Goal: Task Accomplishment & Management: Complete application form

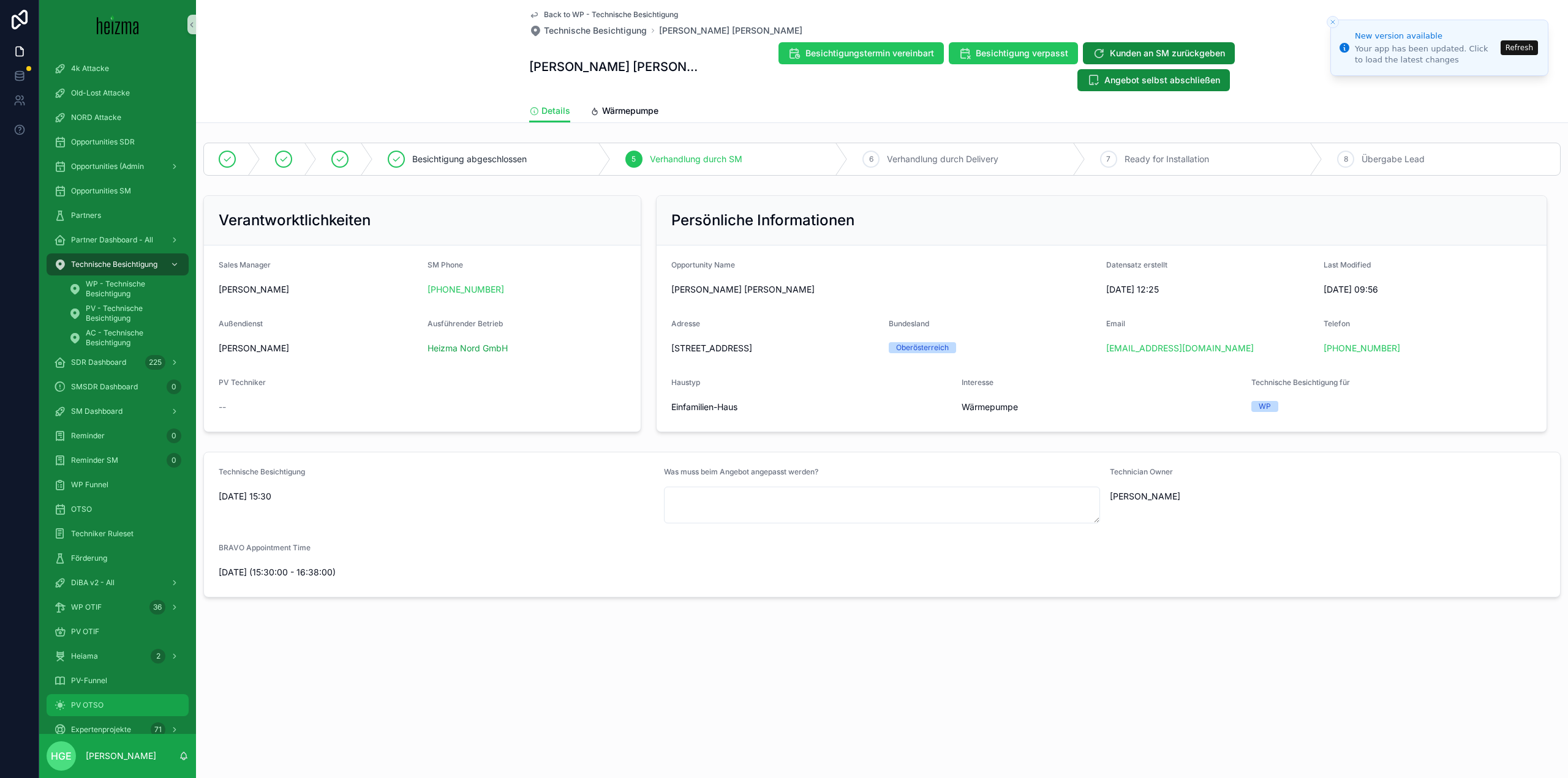
click at [92, 696] on div "PV OTSO" at bounding box center [118, 706] width 128 height 20
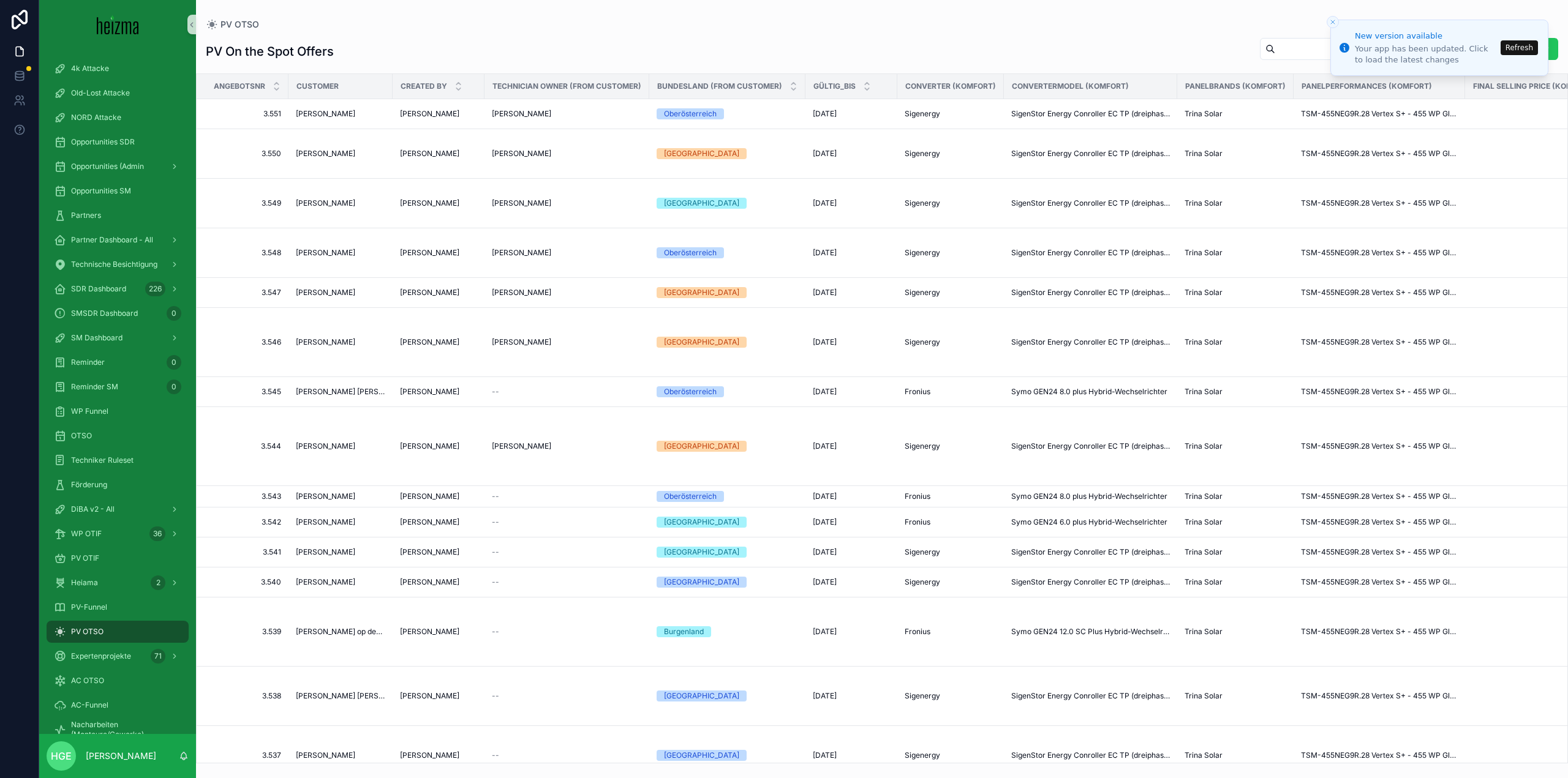
click at [1514, 46] on button "Refresh" at bounding box center [1519, 47] width 38 height 14
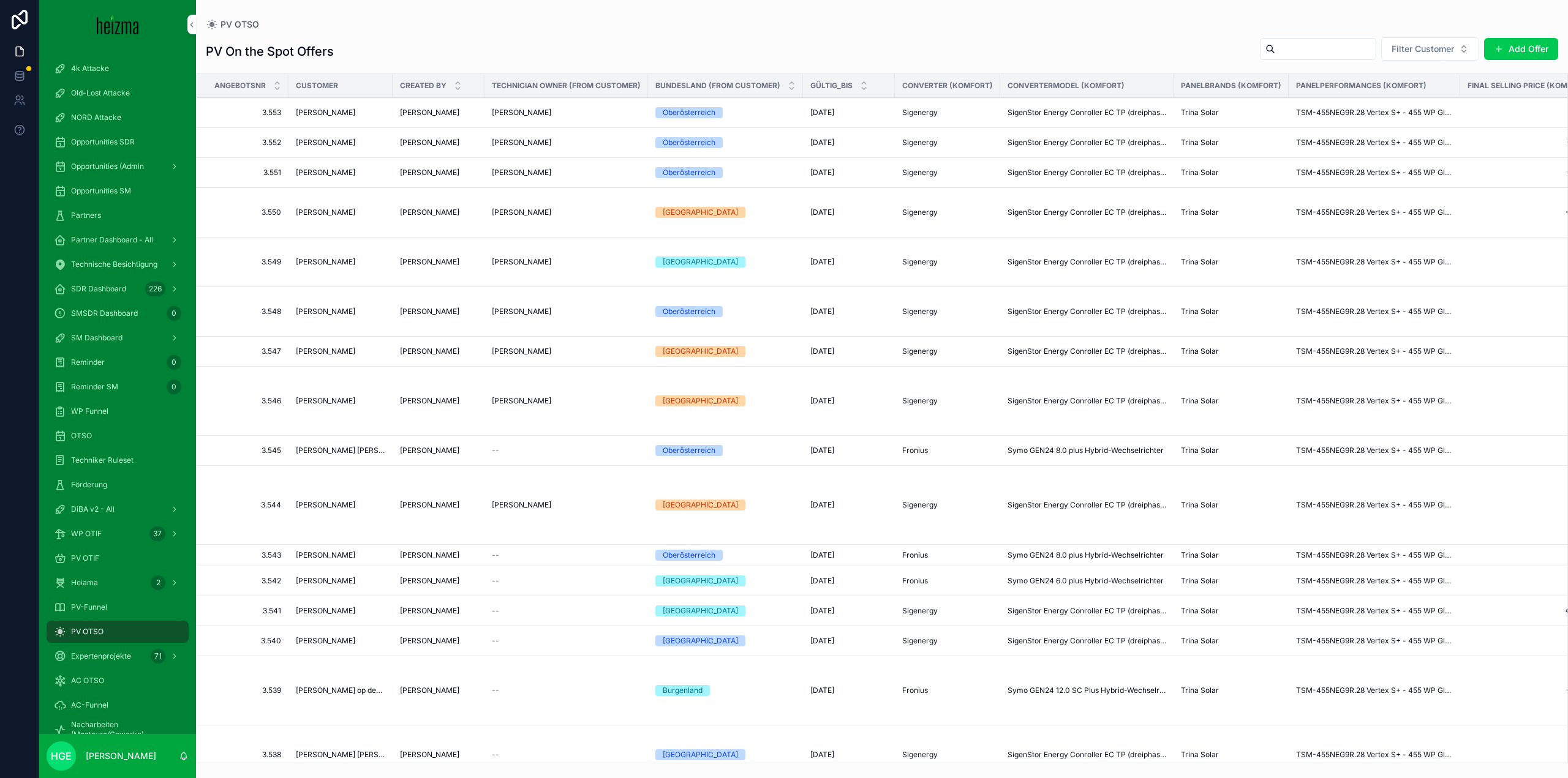
click at [1504, 48] on button "Add Offer" at bounding box center [1521, 49] width 74 height 22
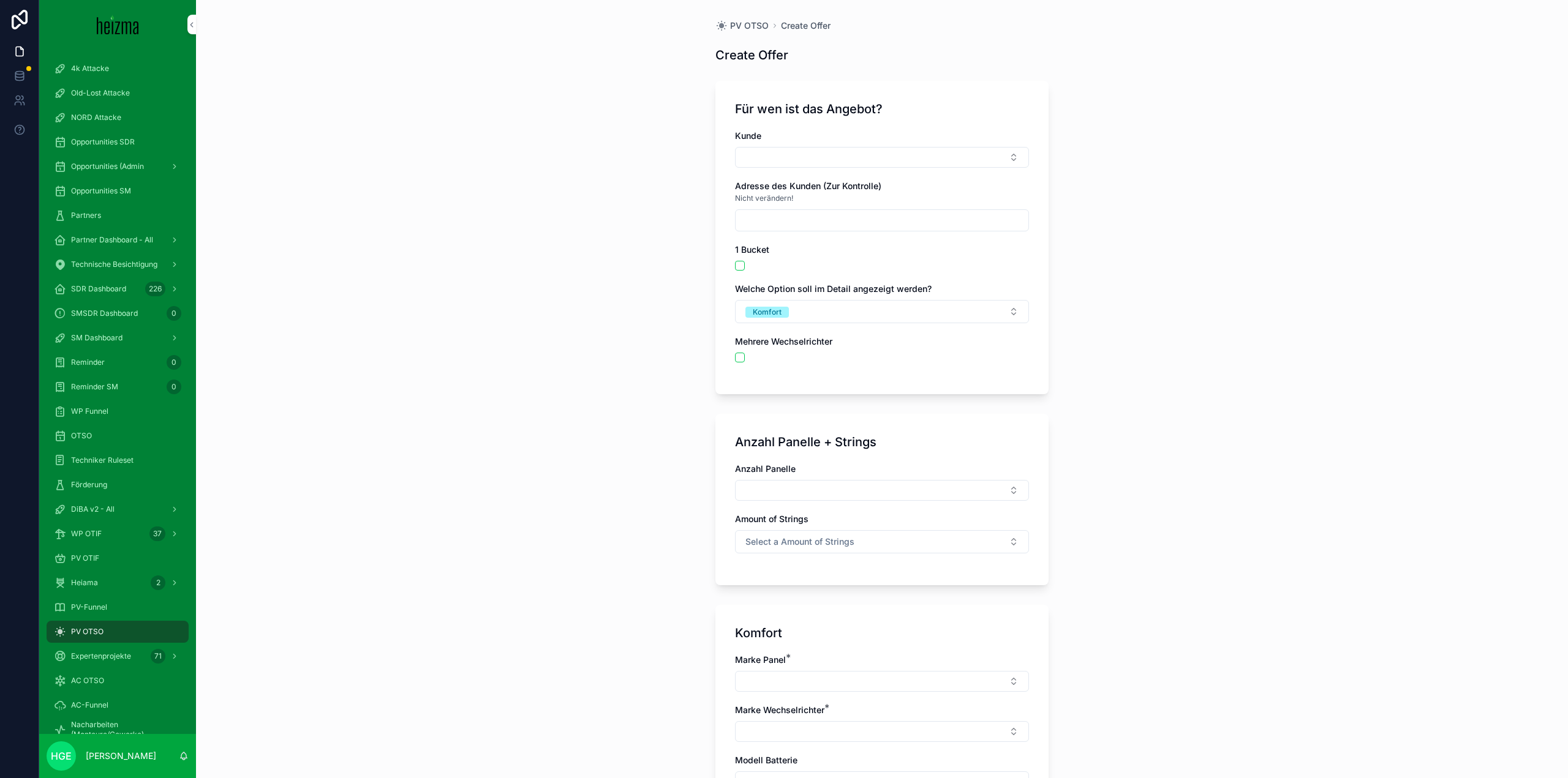
click at [910, 170] on div "[PERSON_NAME] Adresse des Kunden (Zur Kontrolle) Nicht verändern! 1 Bucket Welc…" at bounding box center [882, 252] width 294 height 245
click at [913, 166] on button "Select Button" at bounding box center [882, 157] width 294 height 21
drag, startPoint x: 846, startPoint y: 185, endPoint x: 672, endPoint y: 191, distance: 174.1
click at [672, 191] on div "4k Attacke Old-Lost Attacke NORD Attacke Opportunities SDR Opportunities (Admin…" at bounding box center [804, 389] width 1529 height 778
type input "*"
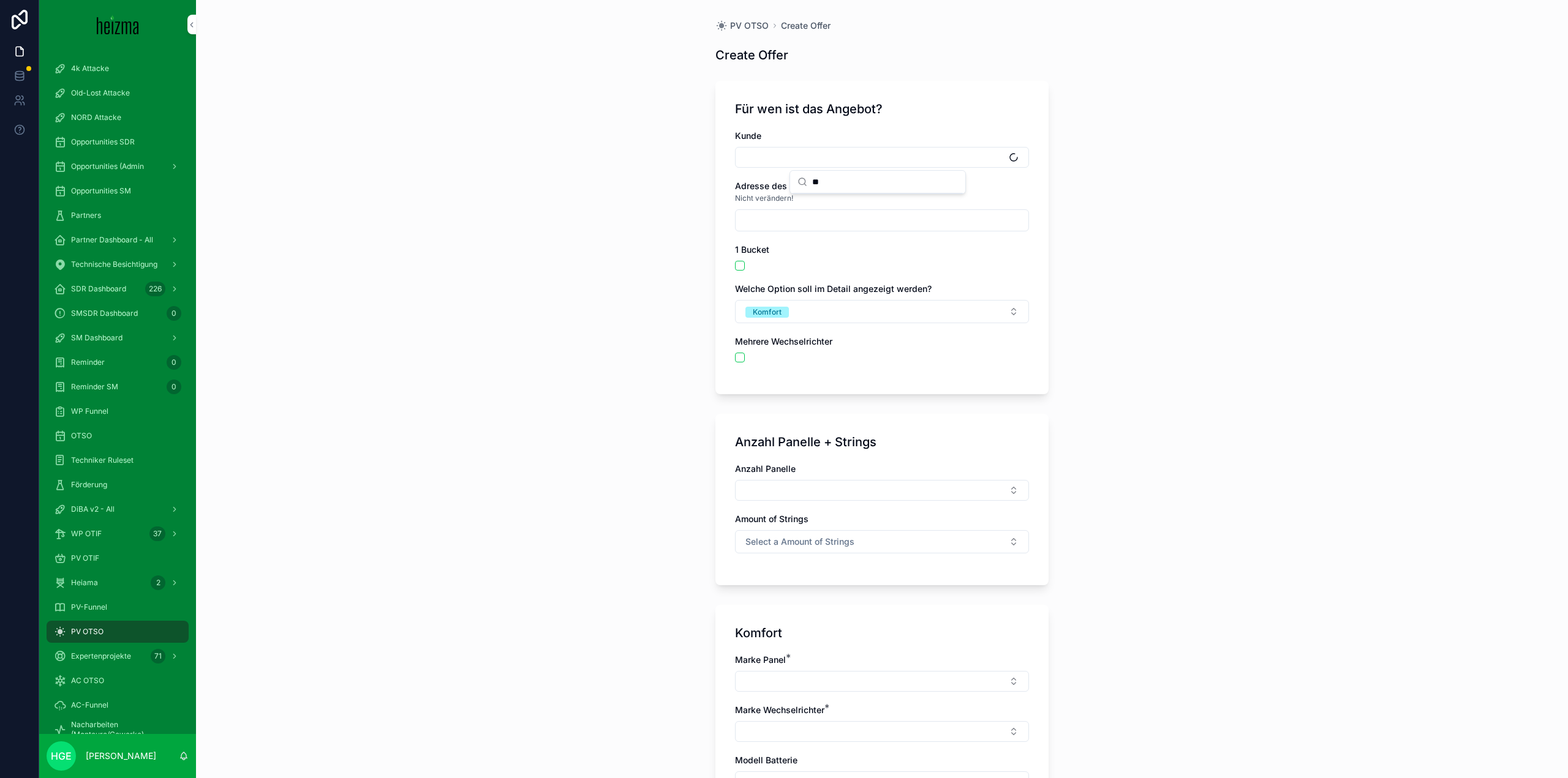
type input "*"
type input "***"
click at [671, 191] on div "PV OTSO Create Offer Create Offer Für wen ist das Angebot? Kunde Adresse des Ku…" at bounding box center [882, 389] width 1372 height 778
click at [111, 633] on div "PV OTSO" at bounding box center [118, 632] width 128 height 20
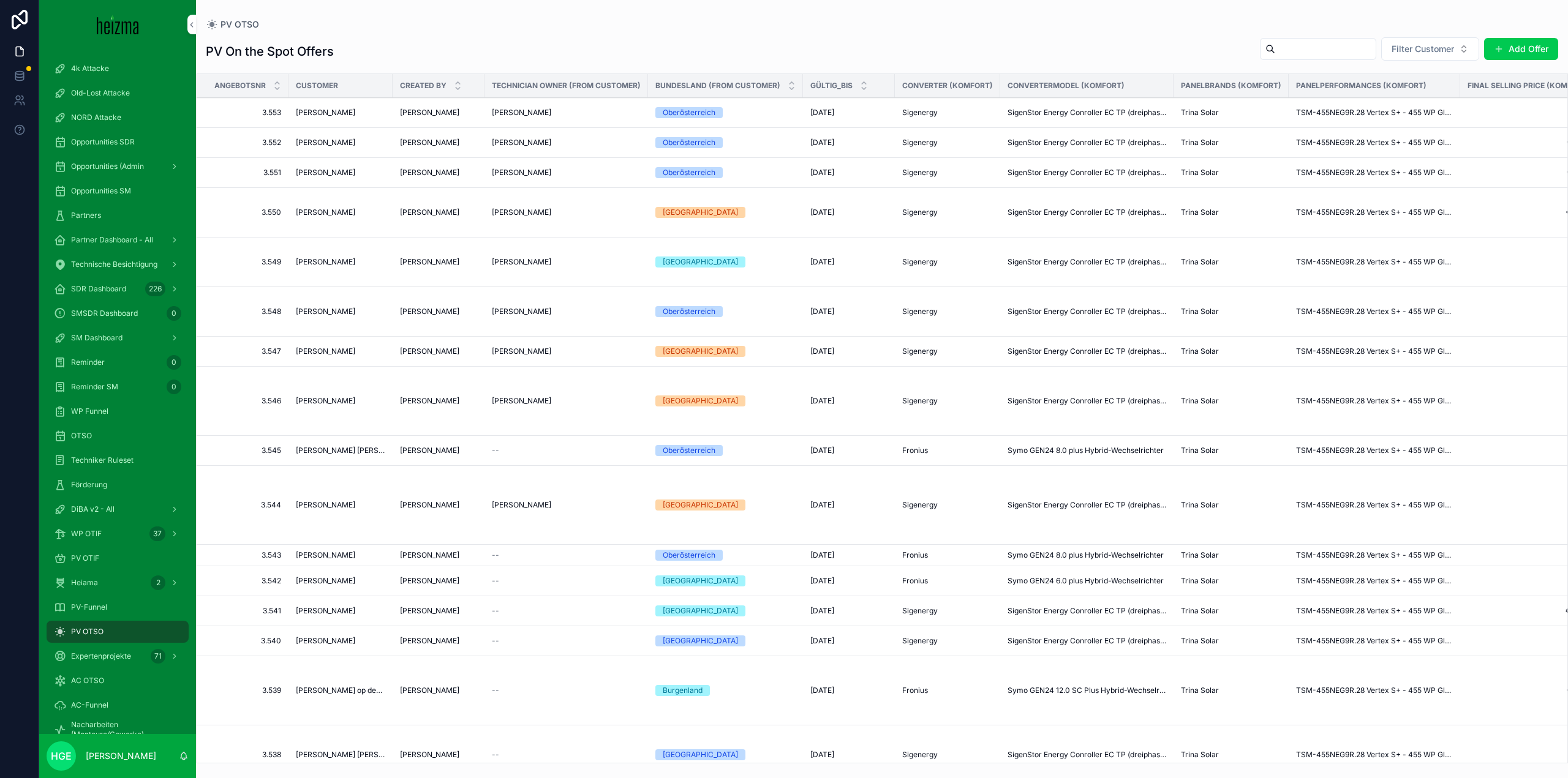
click at [1315, 40] on div "scrollable content" at bounding box center [1318, 49] width 116 height 22
click at [1297, 42] on input "scrollable content" at bounding box center [1325, 49] width 101 height 17
type input "******"
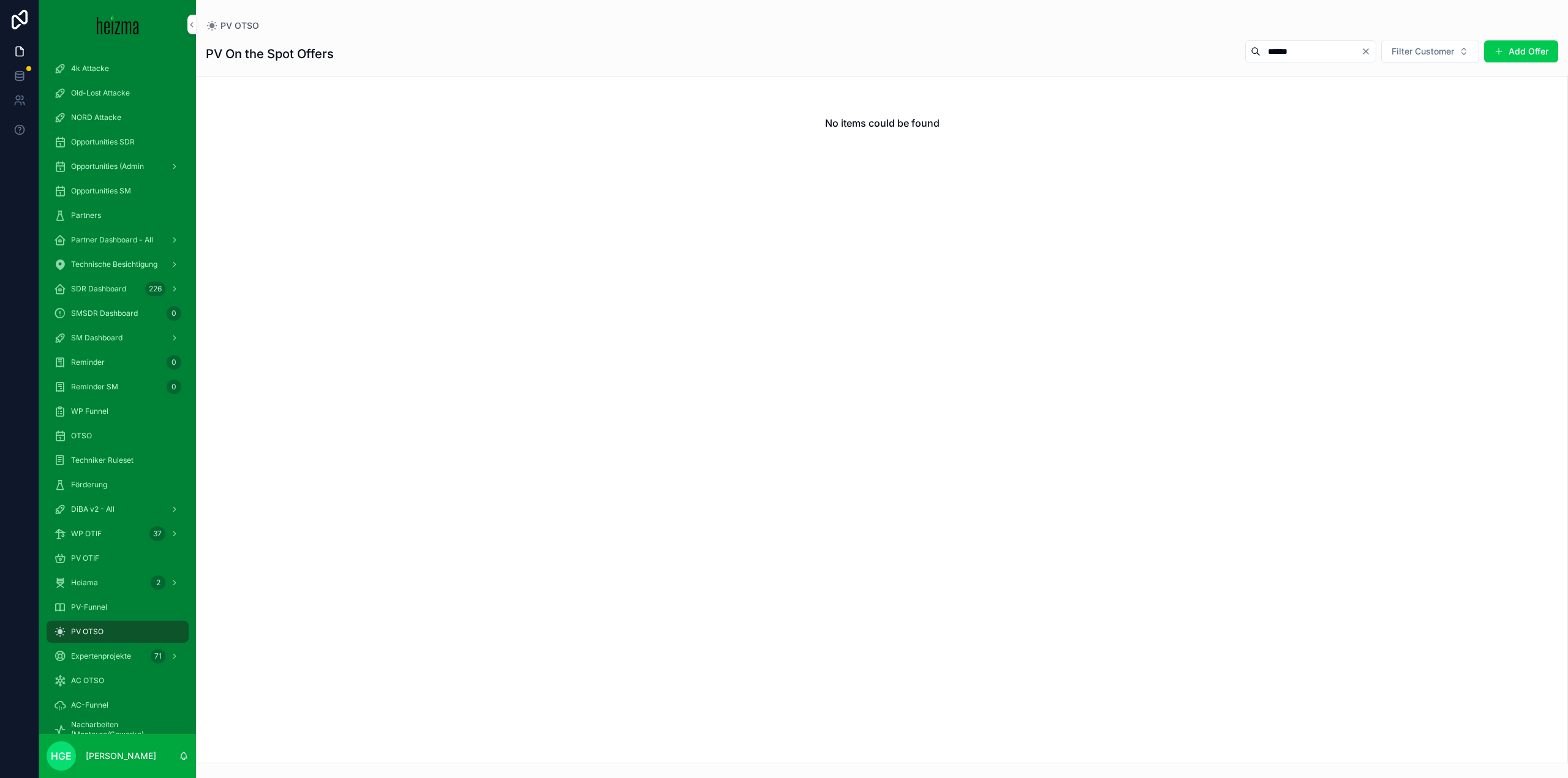
click at [121, 192] on span "Opportunities SM" at bounding box center [101, 191] width 60 height 10
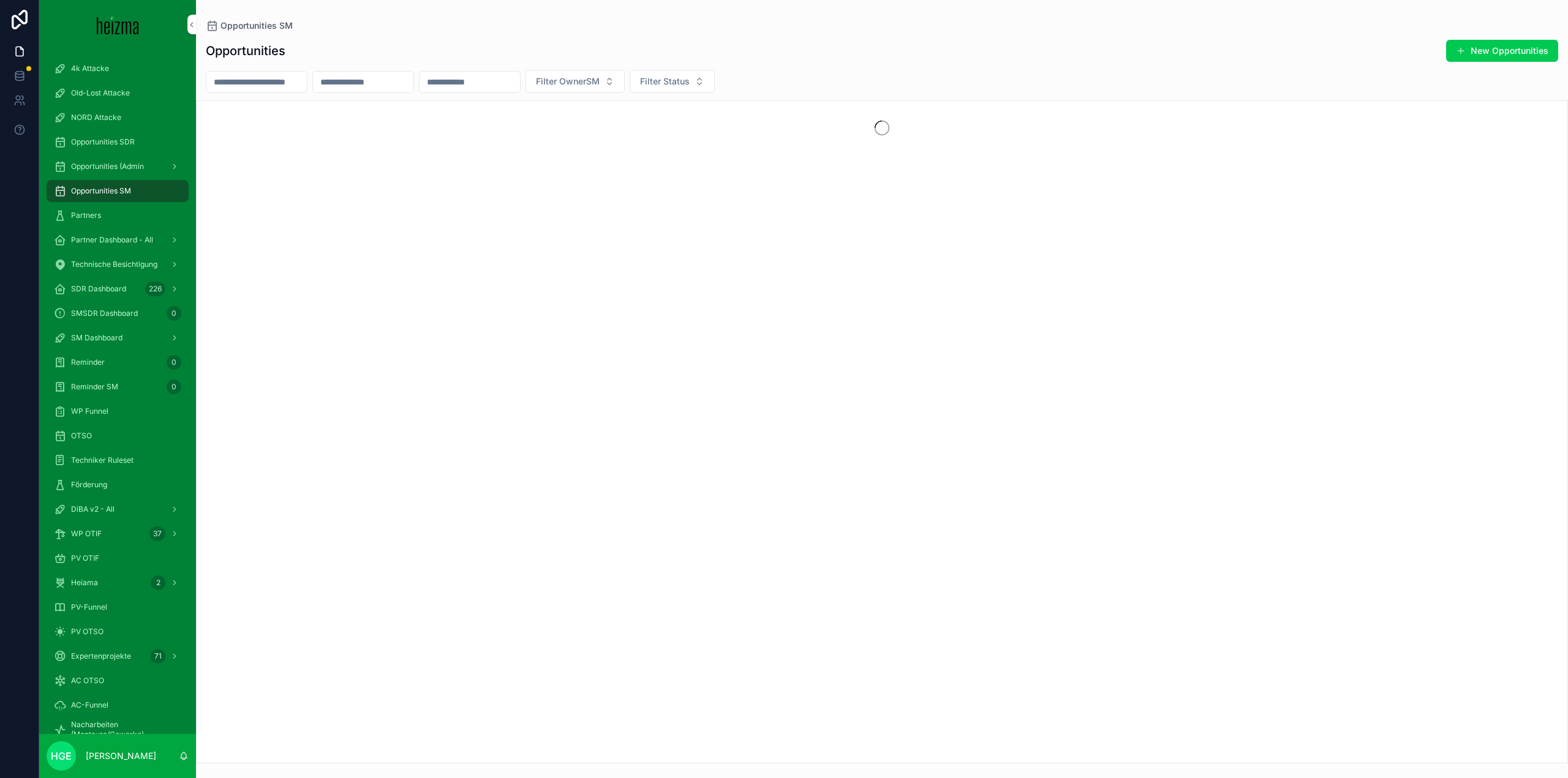
click at [293, 84] on input "scrollable content" at bounding box center [257, 82] width 101 height 17
type input "******"
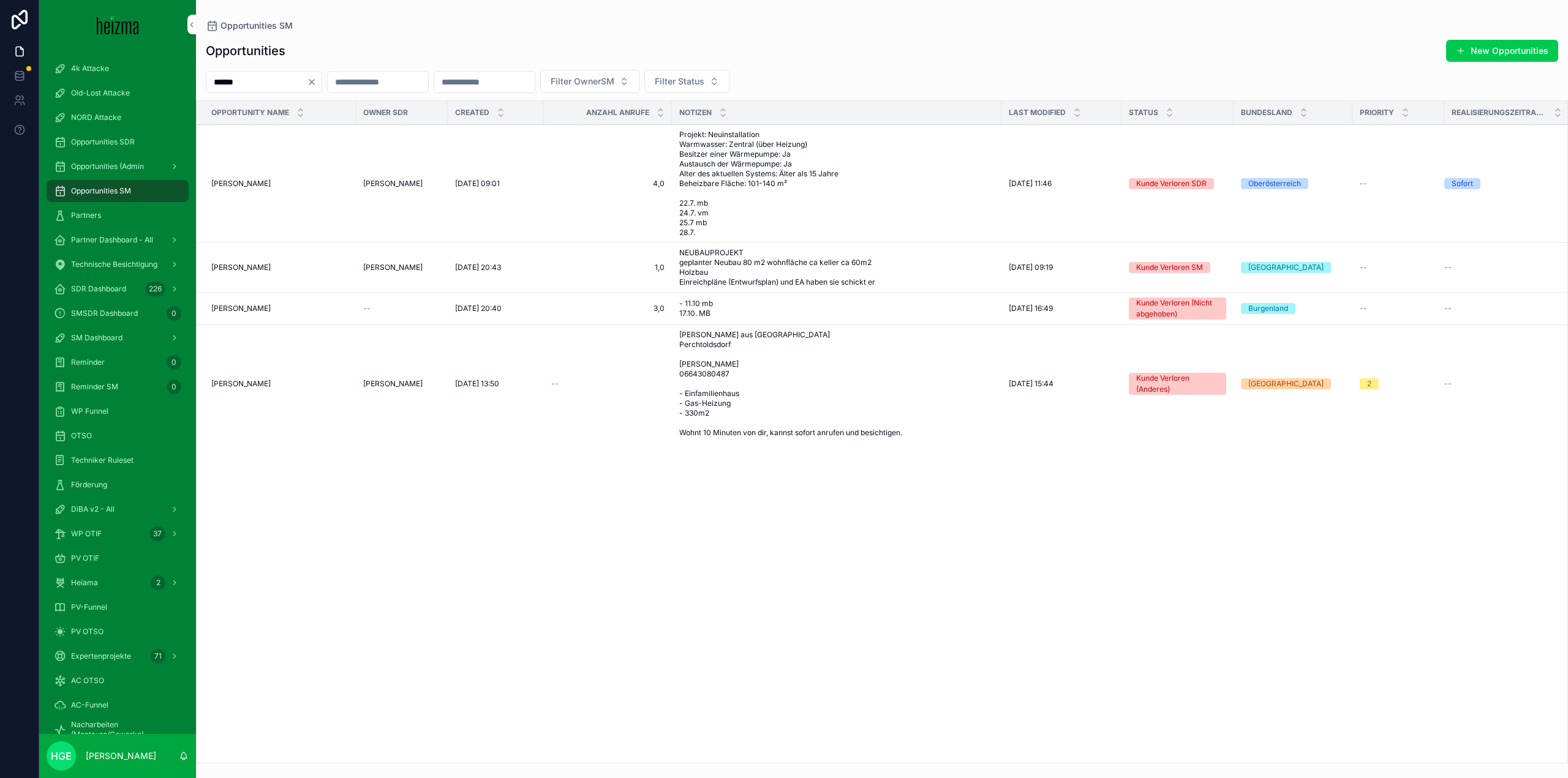
click at [263, 272] on td "Matthias Knauer Matthias Knauer" at bounding box center [276, 268] width 159 height 49
click at [262, 272] on span "Matthias Knauer" at bounding box center [241, 267] width 59 height 10
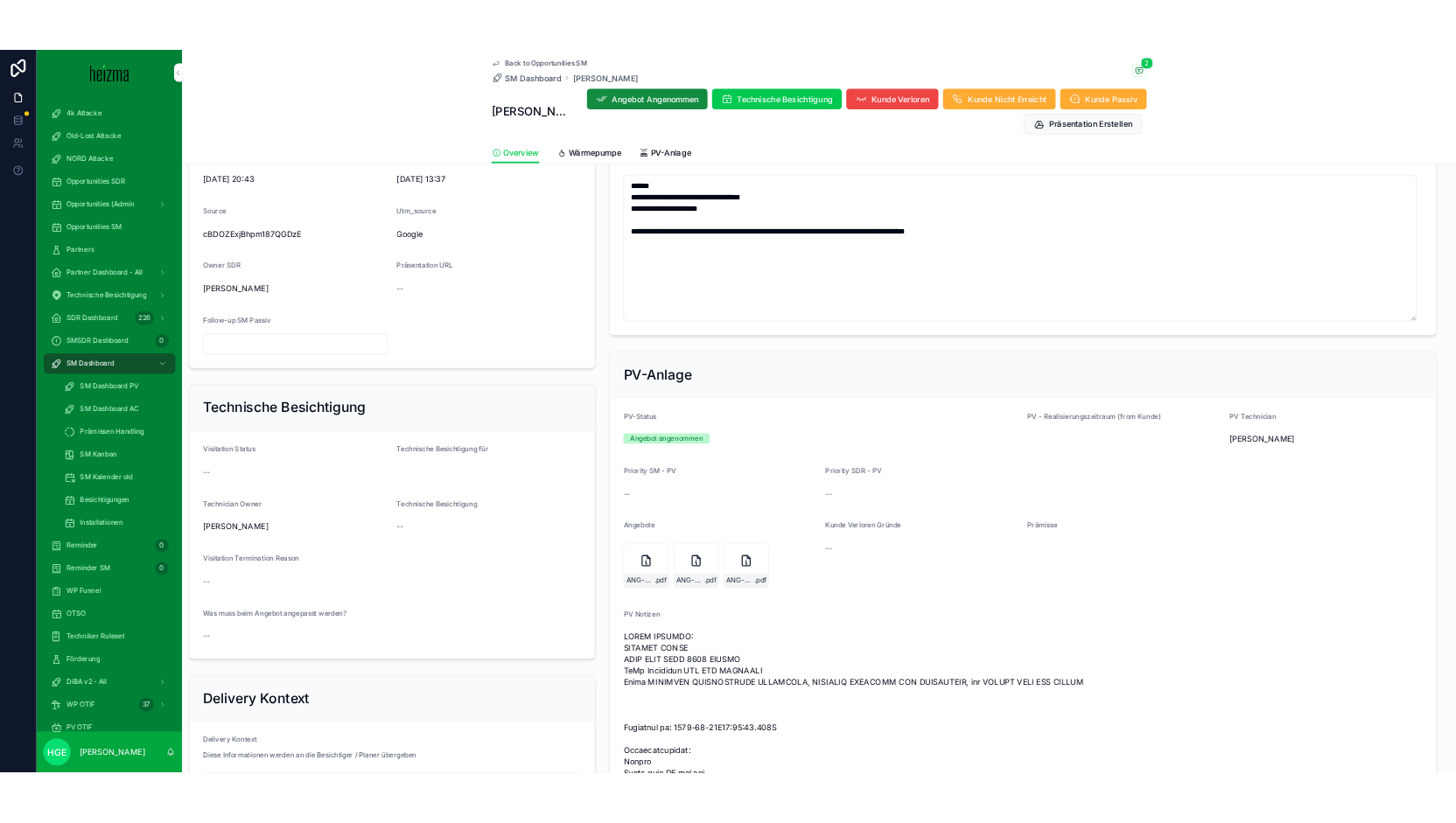
scroll to position [962, 0]
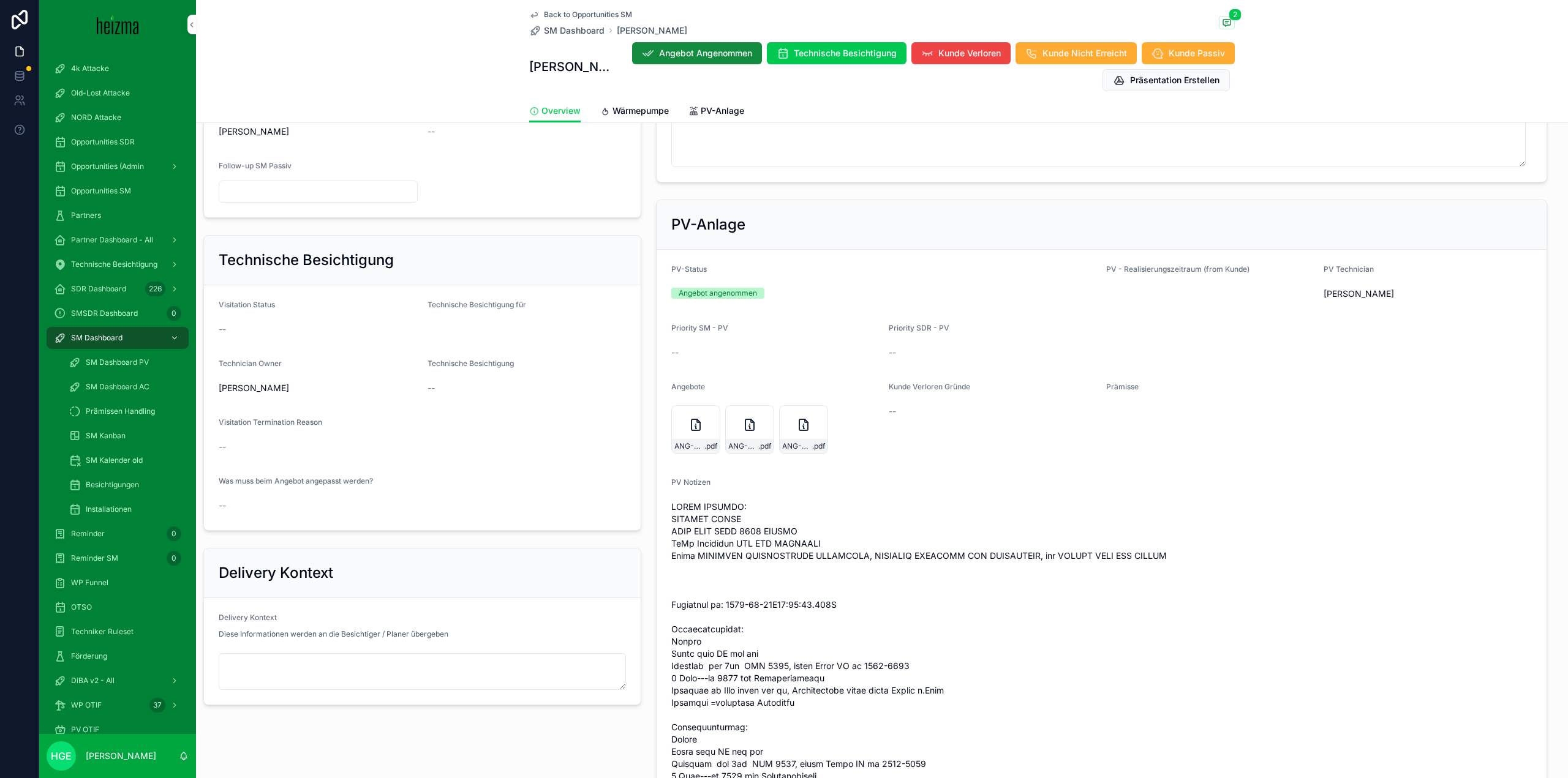
click at [799, 454] on div "ANG-PV-742-Knauer-2025-03-06 .pdf" at bounding box center [803, 446] width 48 height 14
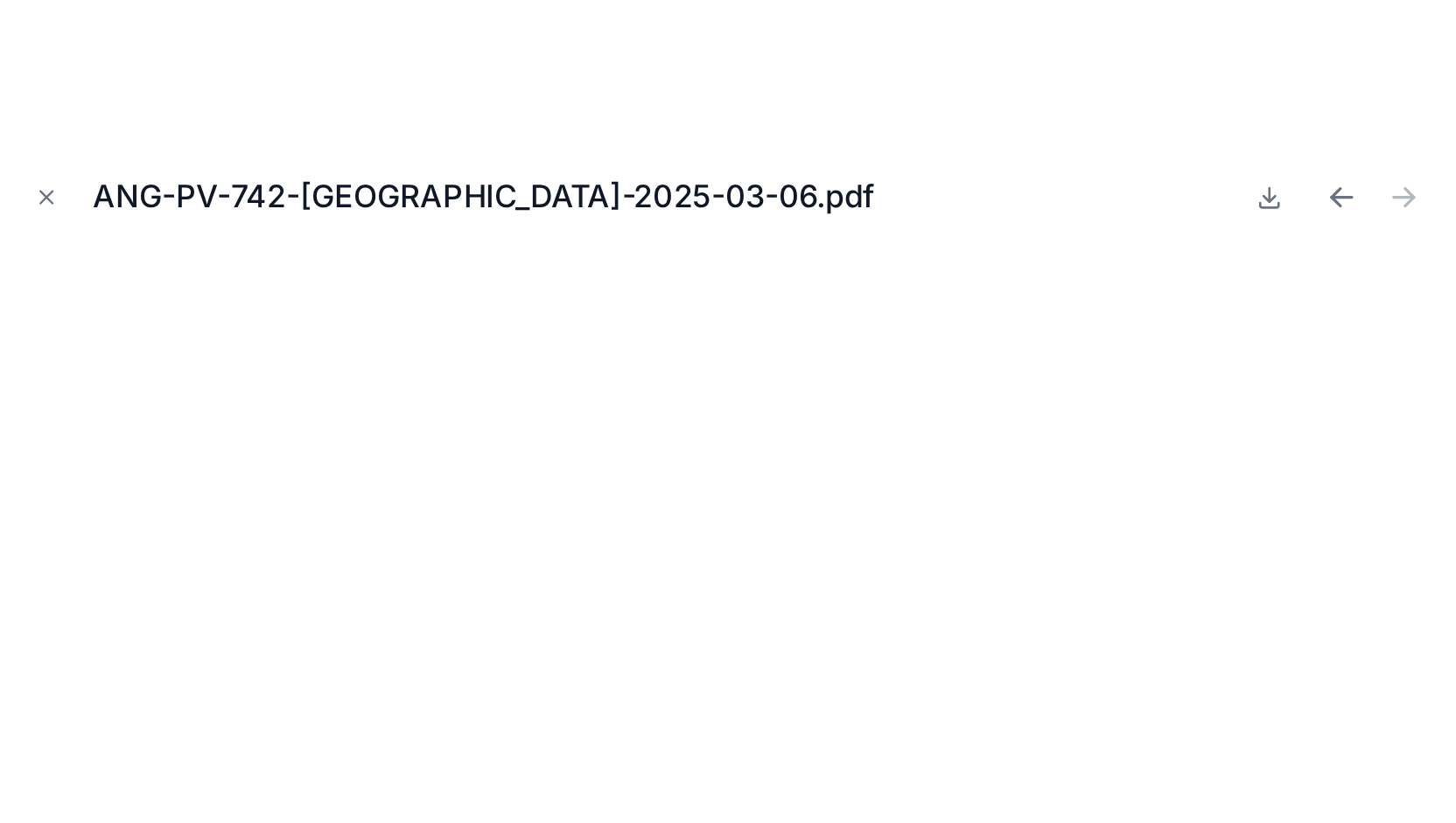
scroll to position [1070, 0]
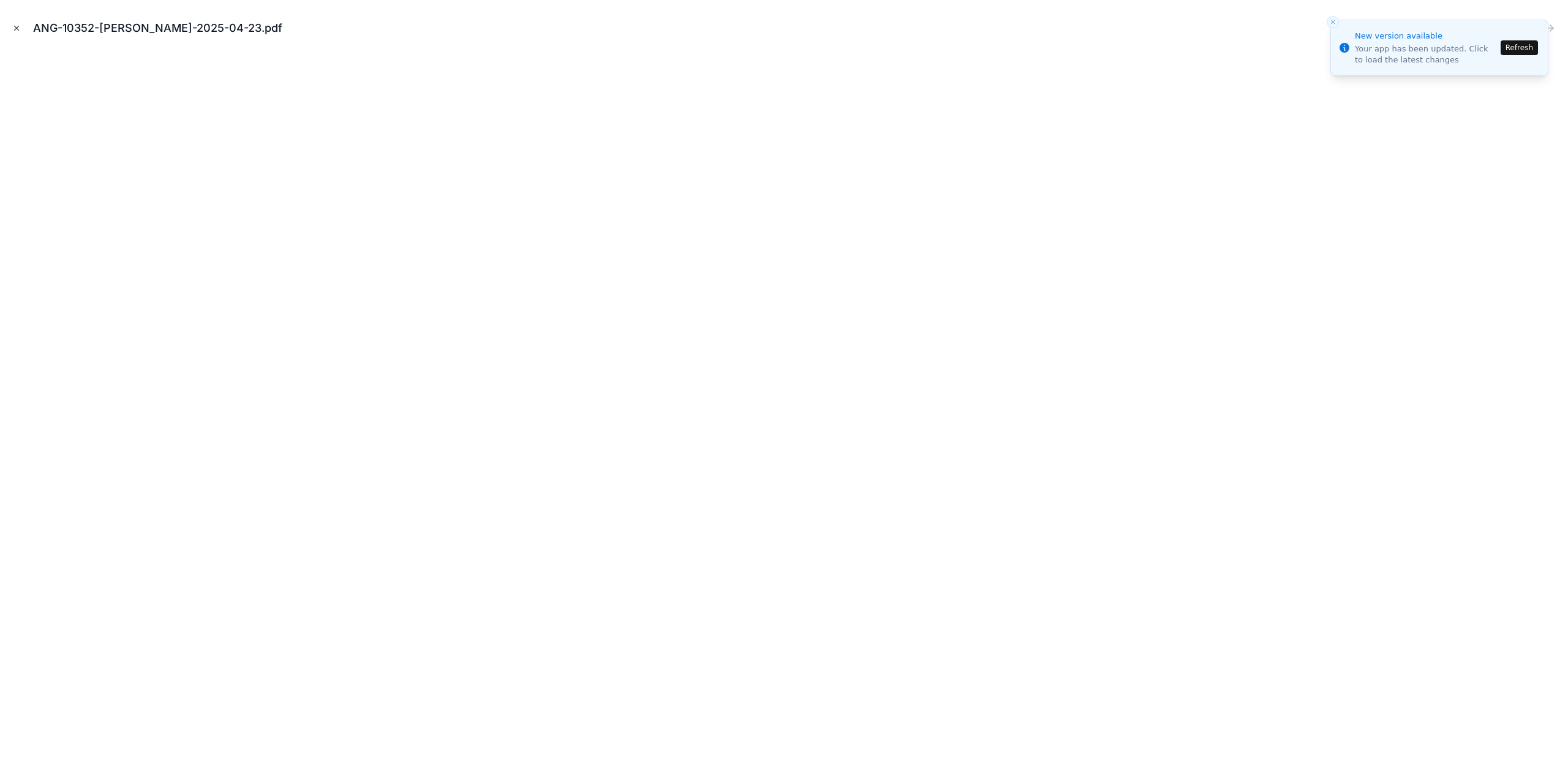
click at [14, 26] on icon "Close modal" at bounding box center [16, 28] width 9 height 9
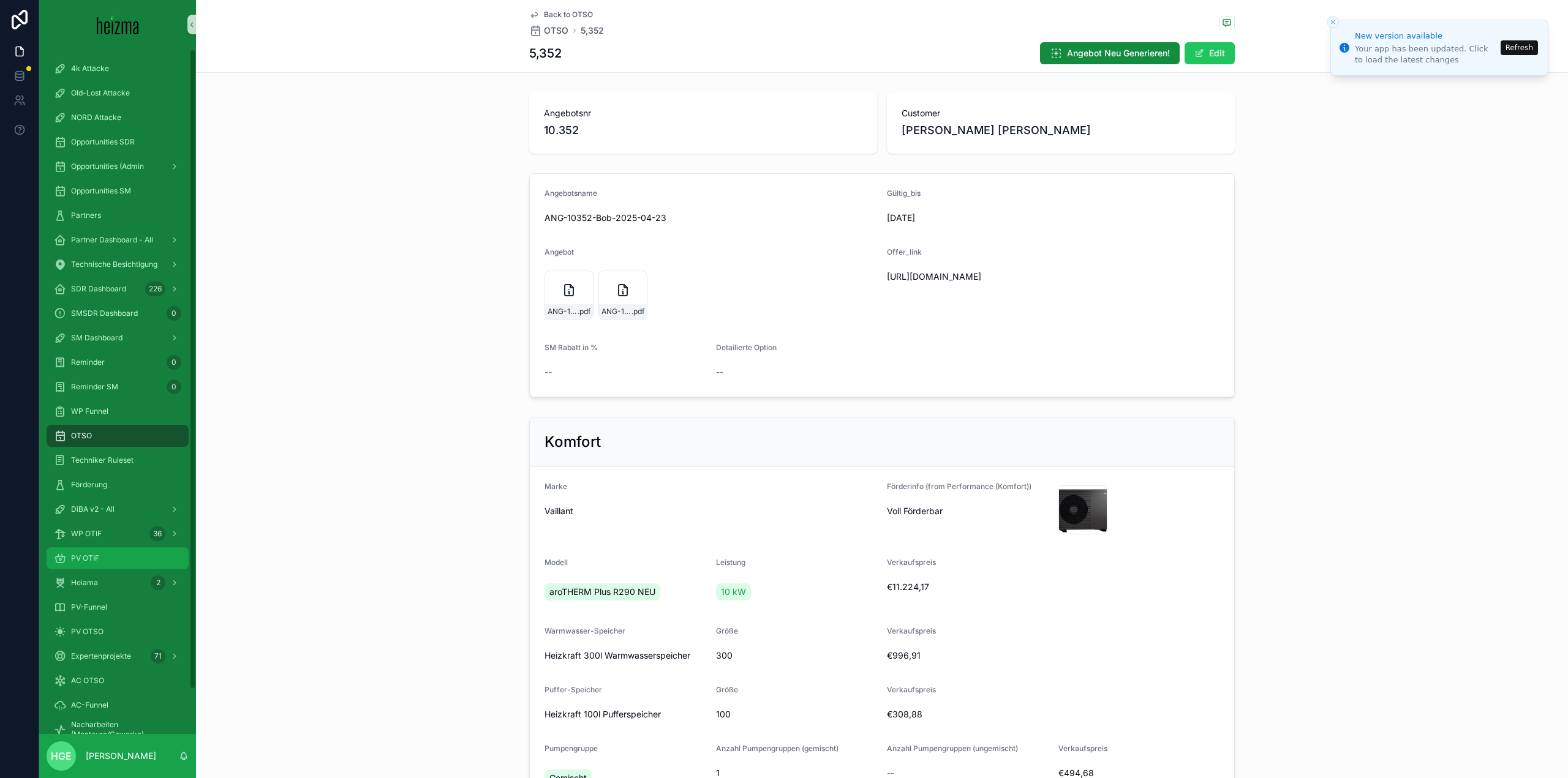
scroll to position [47, 0]
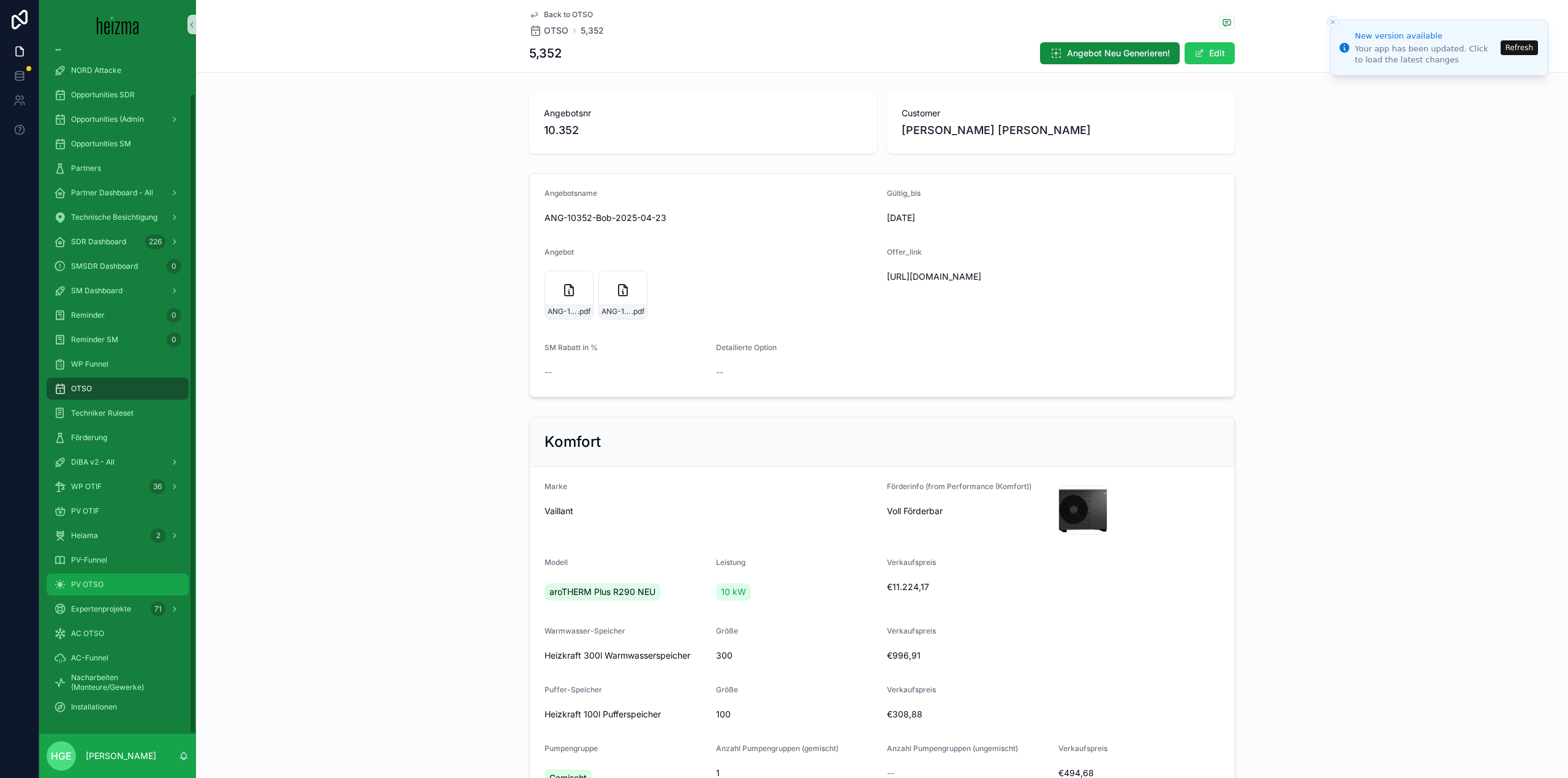
click at [143, 586] on div "PV OTSO" at bounding box center [118, 585] width 128 height 20
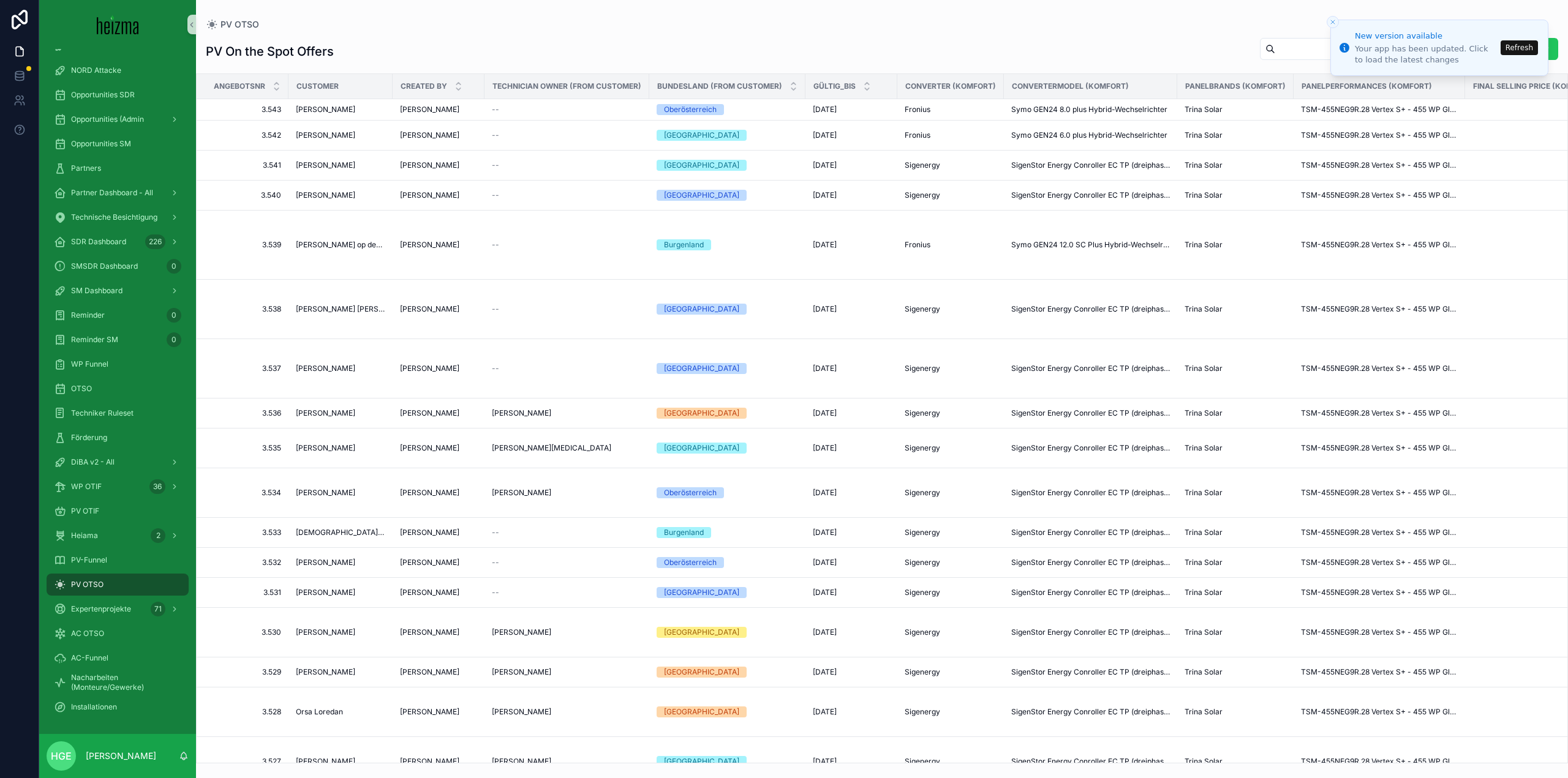
click at [1528, 44] on button "Refresh" at bounding box center [1519, 47] width 38 height 14
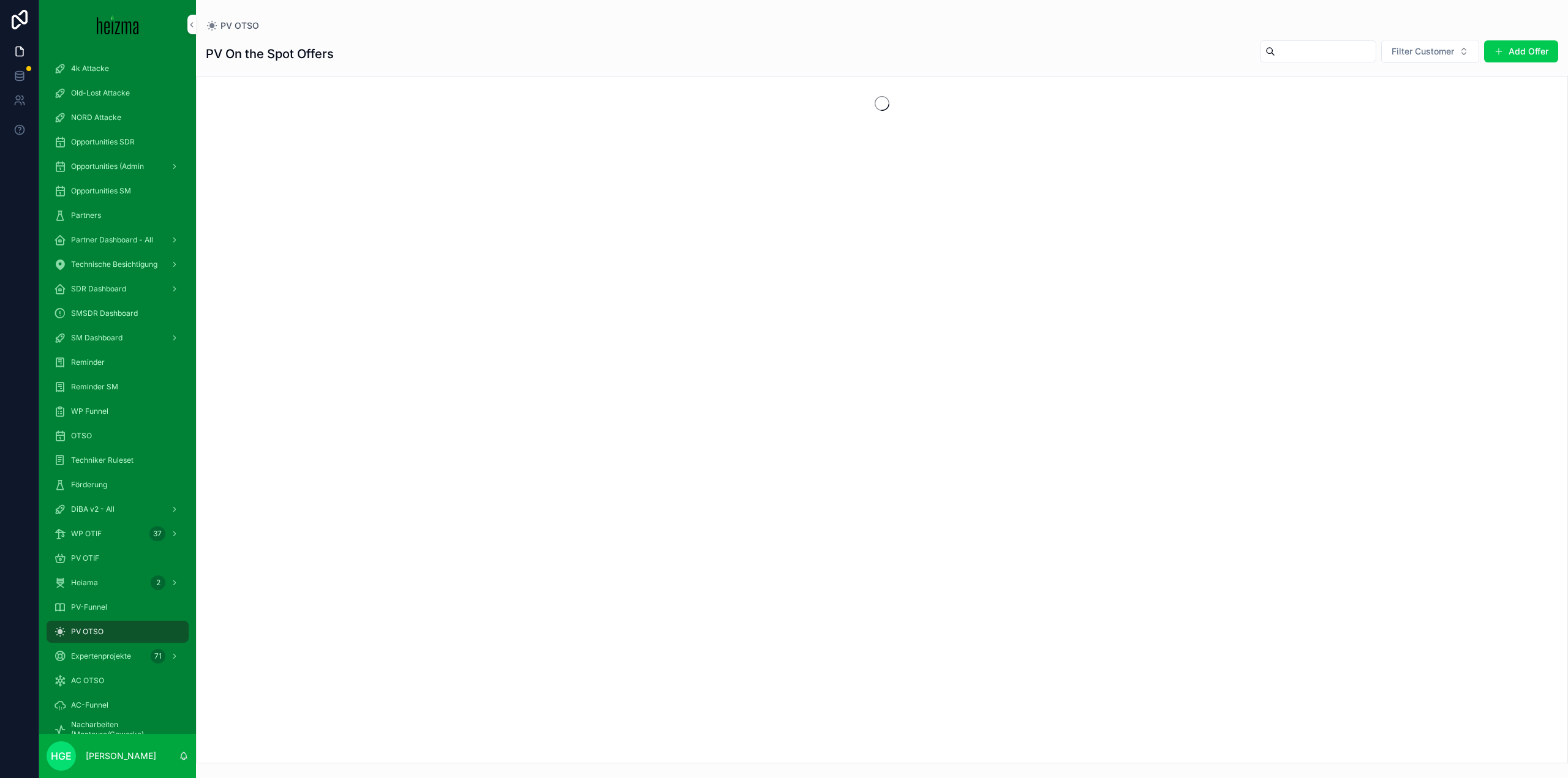
click at [1423, 50] on span "Filter Customer" at bounding box center [1423, 51] width 63 height 12
type input "****"
click at [1519, 51] on button "Add Offer" at bounding box center [1521, 51] width 74 height 22
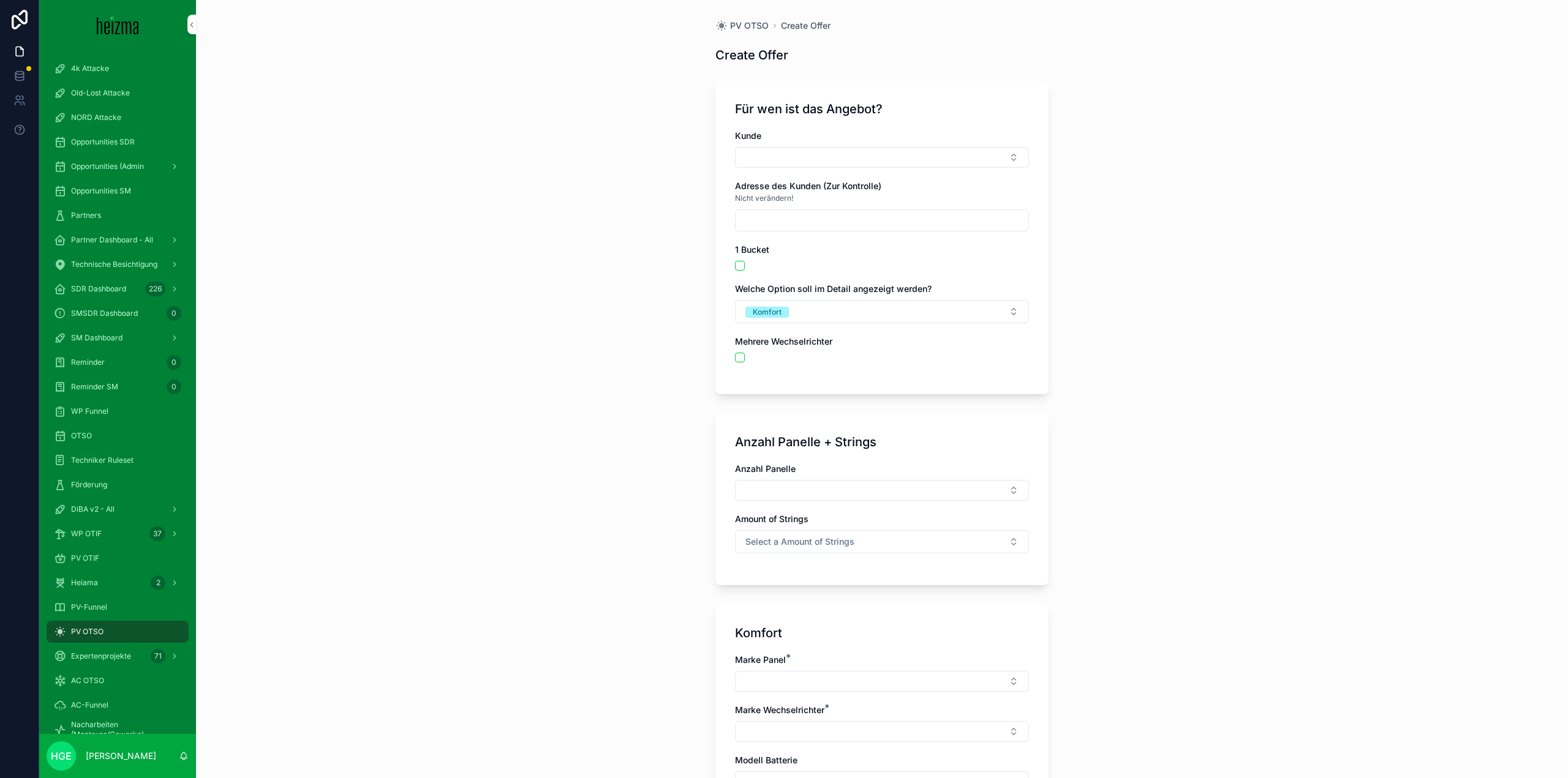
click at [807, 168] on div "[PERSON_NAME] Adresse des Kunden (Zur Kontrolle) Nicht verändern! 1 Bucket Welc…" at bounding box center [882, 252] width 294 height 245
click at [812, 157] on button "Select Button" at bounding box center [882, 157] width 294 height 21
type input "*"
drag, startPoint x: 744, startPoint y: 226, endPoint x: 732, endPoint y: 210, distance: 20.0
click at [744, 226] on input "scrollable content" at bounding box center [882, 220] width 293 height 17
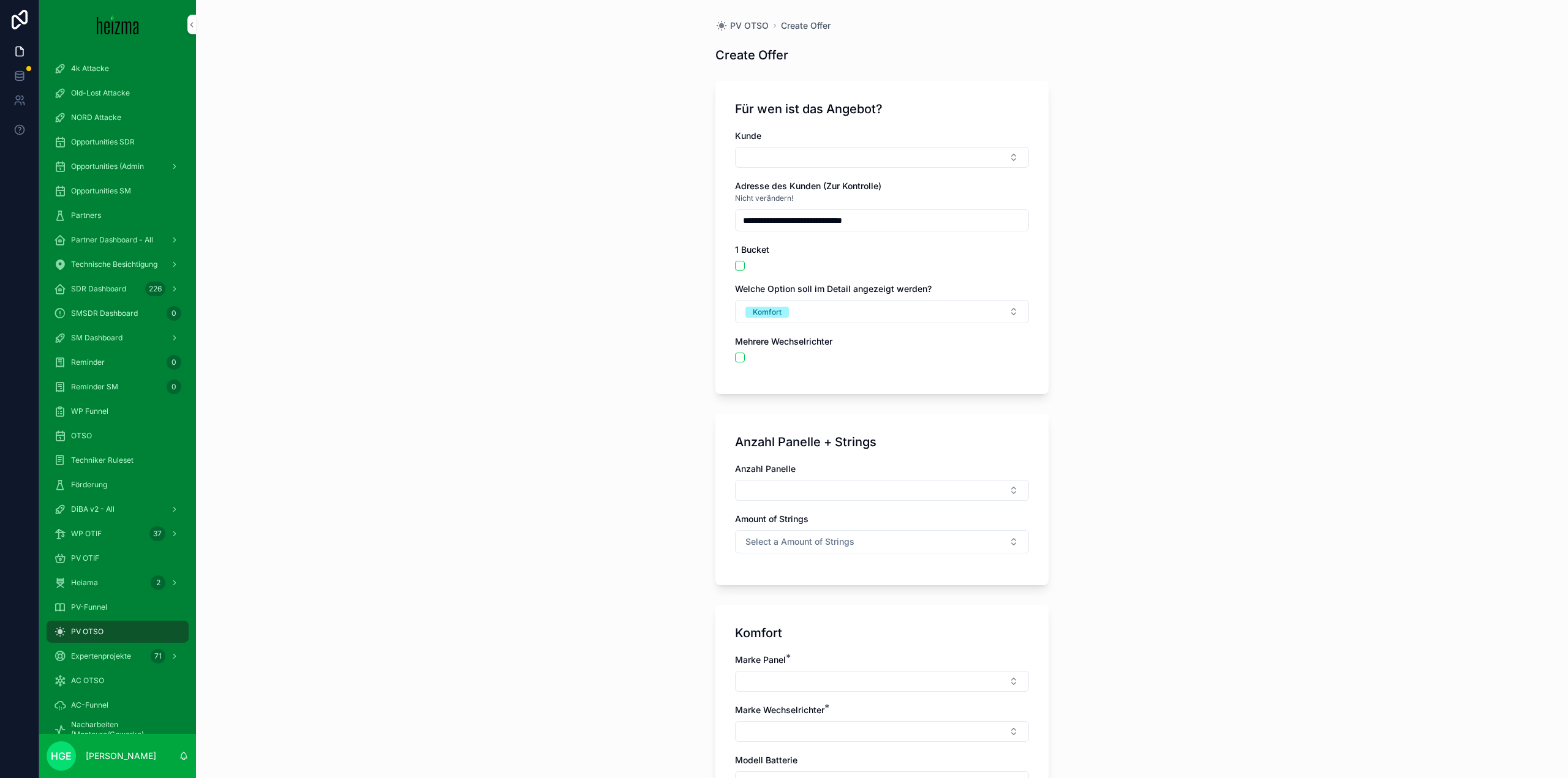
type input "**********"
click at [747, 157] on button "Select Button" at bounding box center [882, 157] width 294 height 21
click at [651, 158] on div "**********" at bounding box center [882, 389] width 1372 height 778
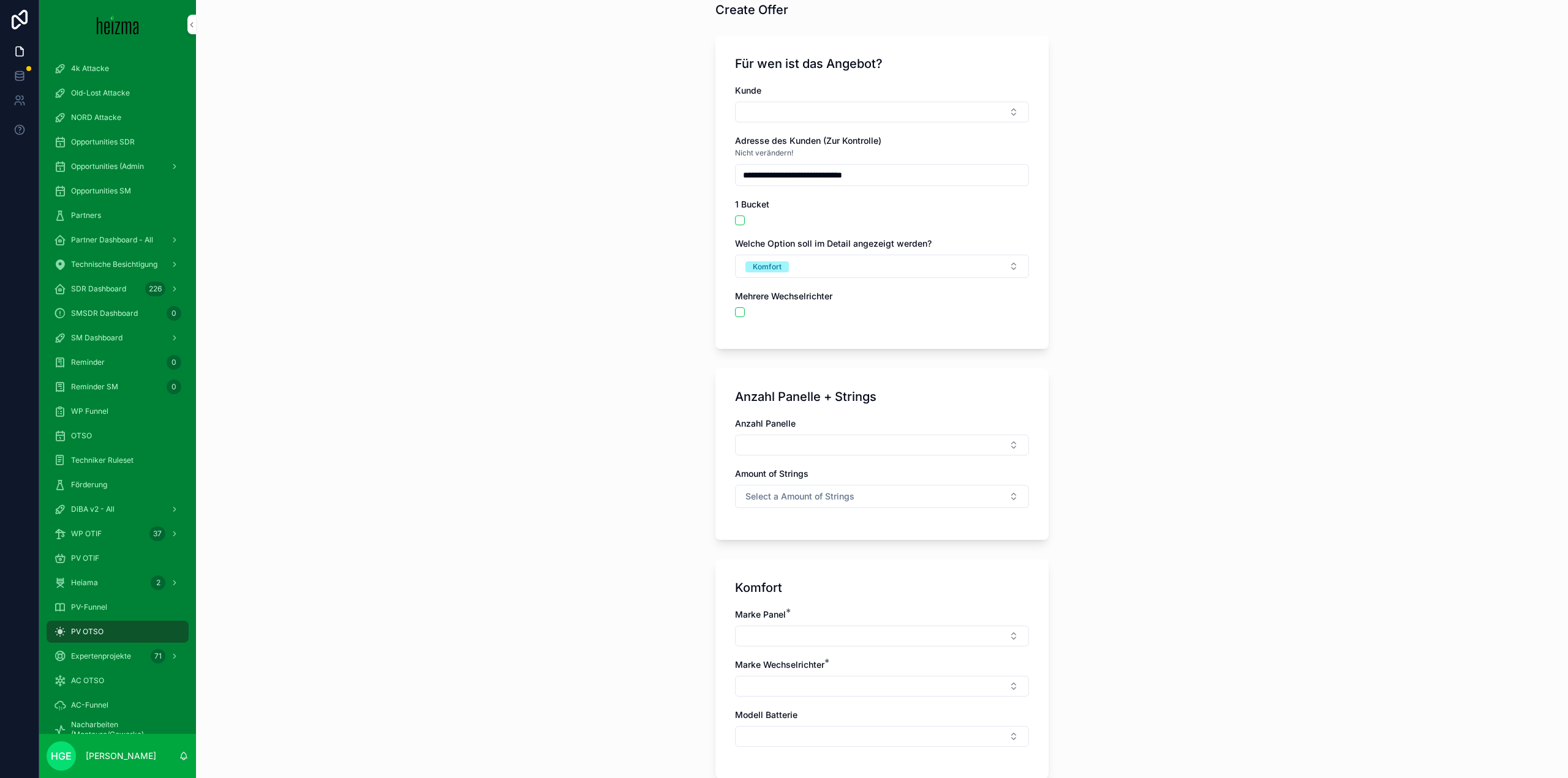
scroll to position [122, 0]
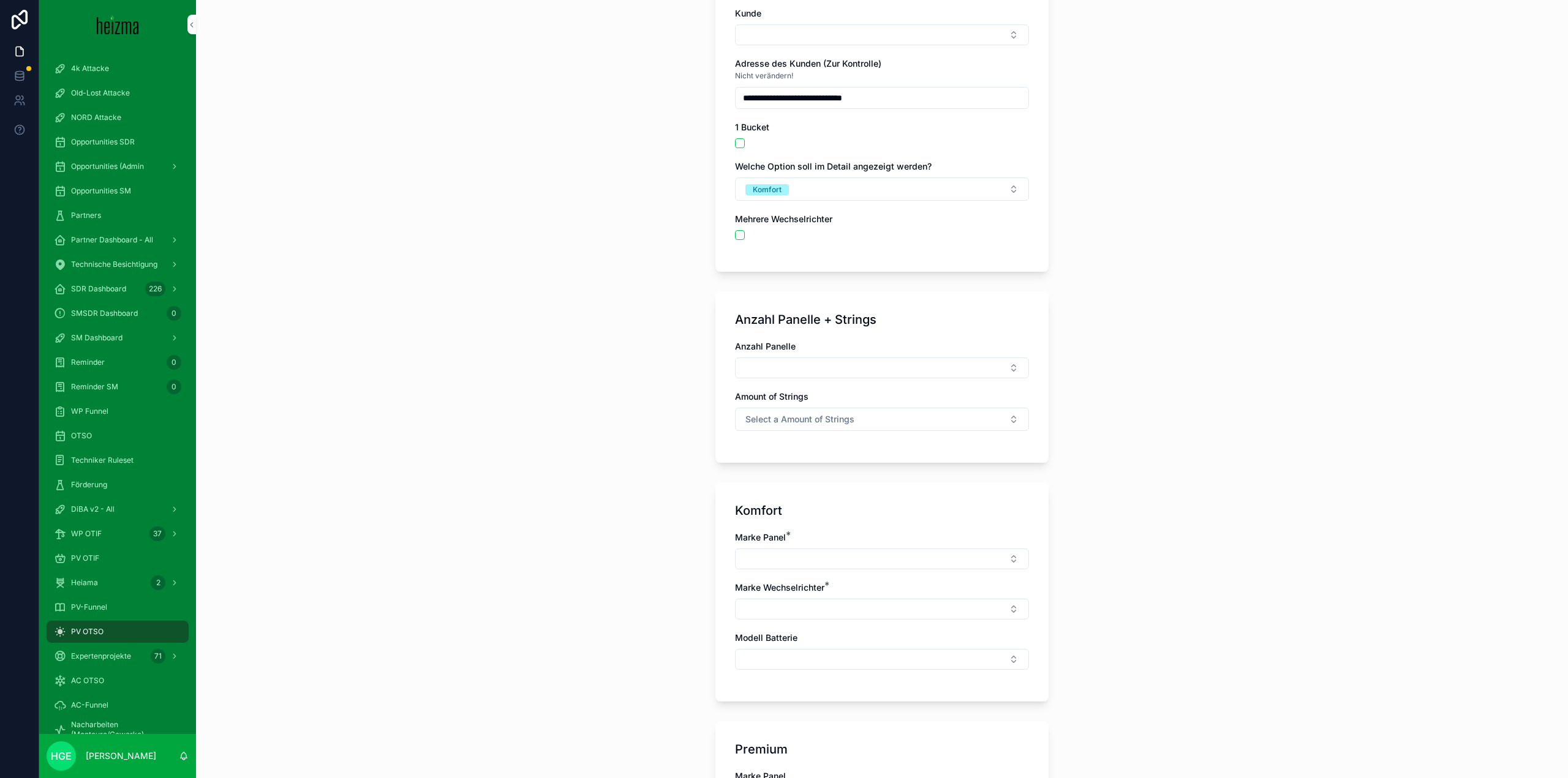
click at [735, 147] on button "scrollable content" at bounding box center [740, 143] width 10 height 10
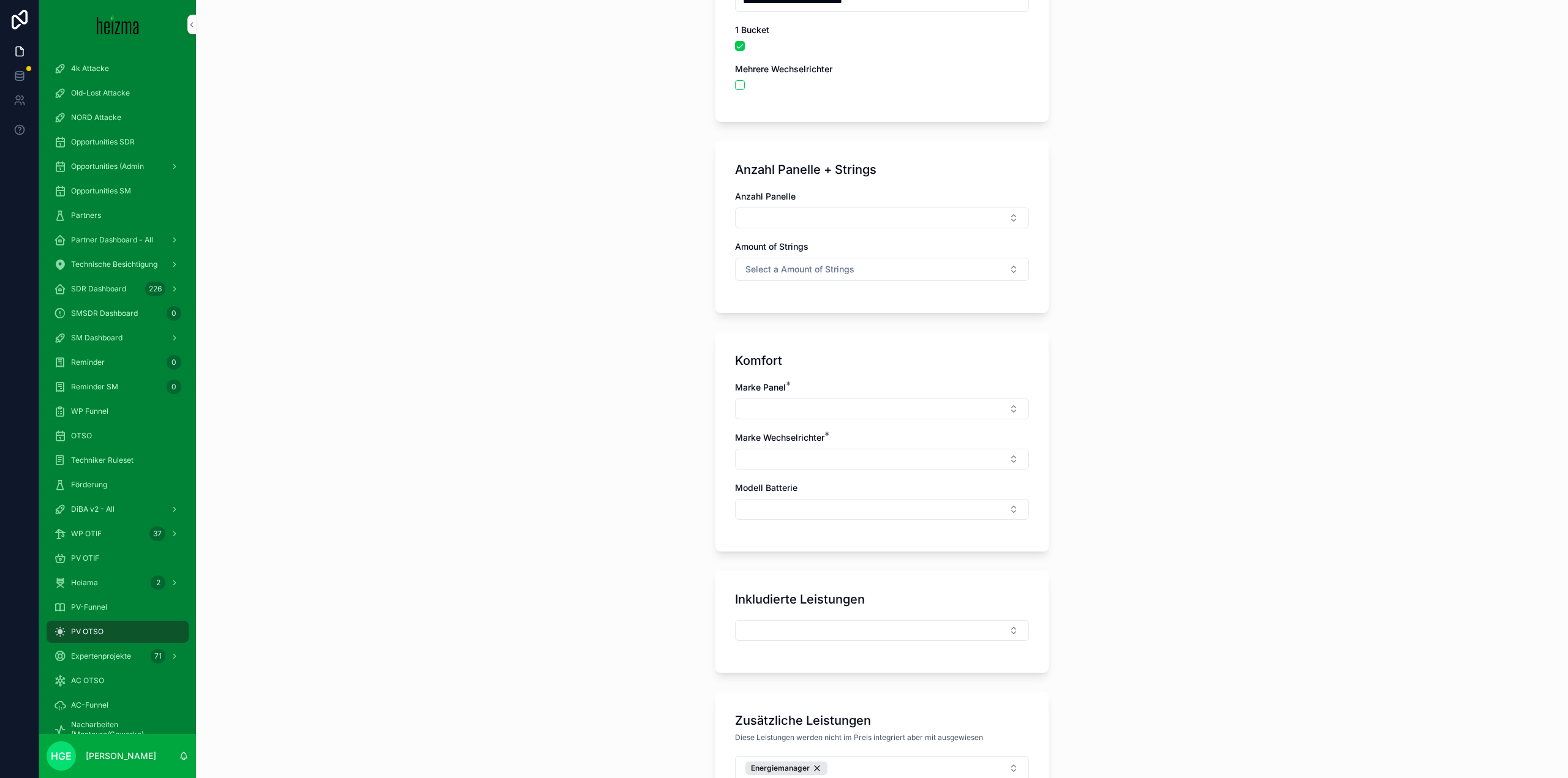
scroll to position [245, 0]
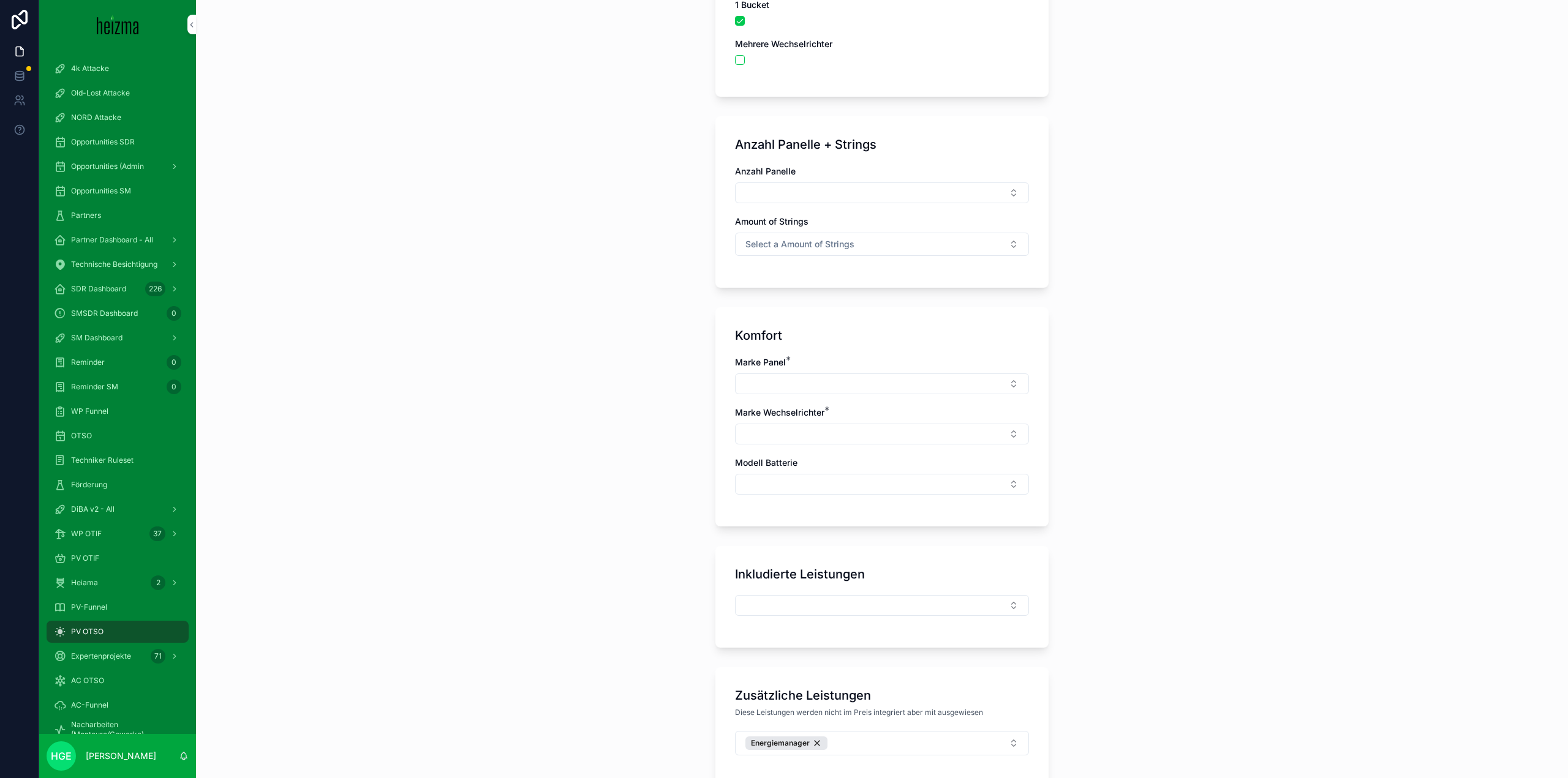
click at [811, 199] on button "Select Button" at bounding box center [882, 193] width 294 height 21
type input "**"
click at [836, 242] on div "10" at bounding box center [878, 241] width 170 height 20
click at [831, 243] on span "Select a Amount of Strings" at bounding box center [800, 247] width 109 height 12
click at [881, 300] on div "1" at bounding box center [878, 296] width 170 height 18
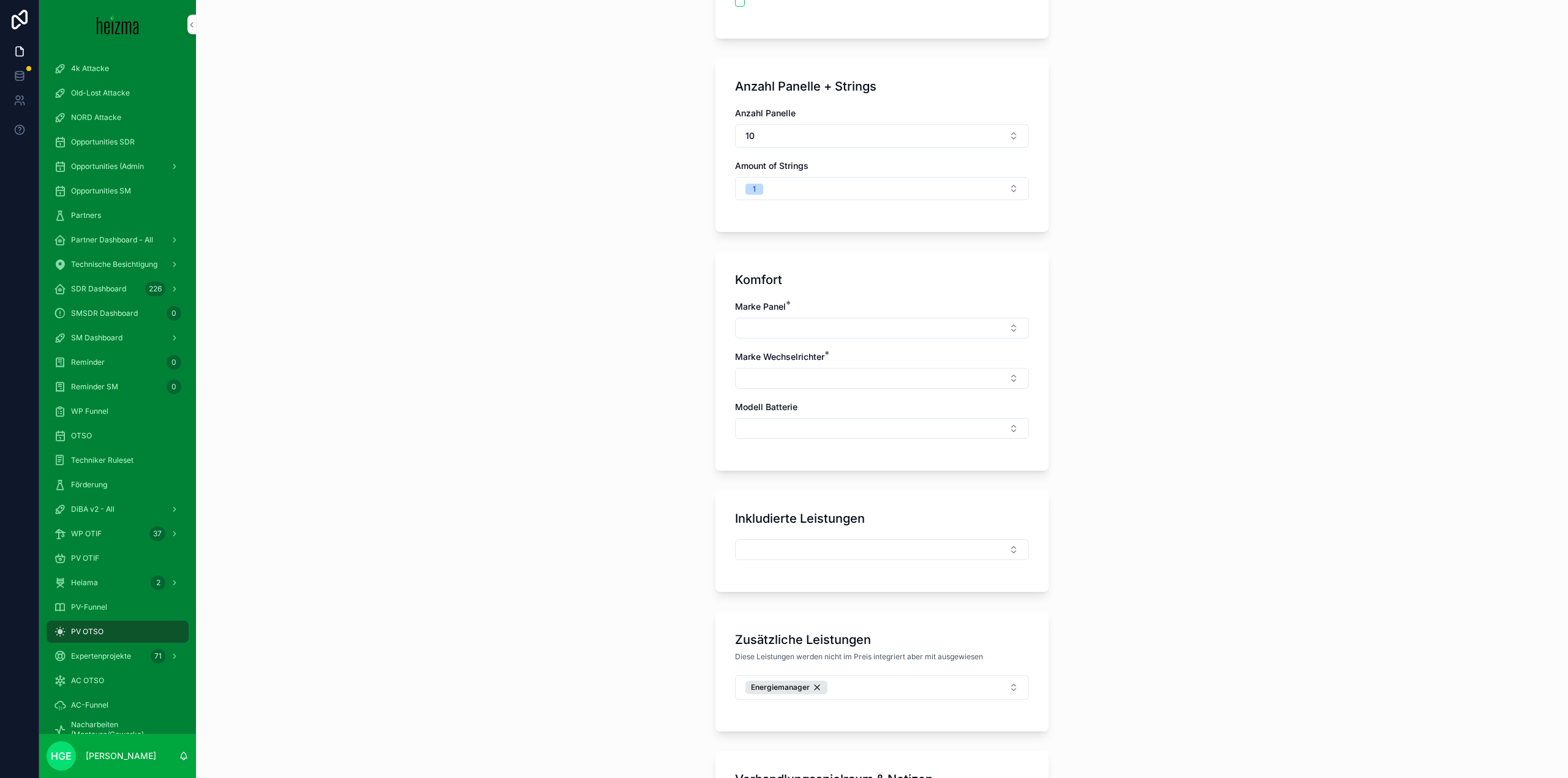
scroll to position [368, 0]
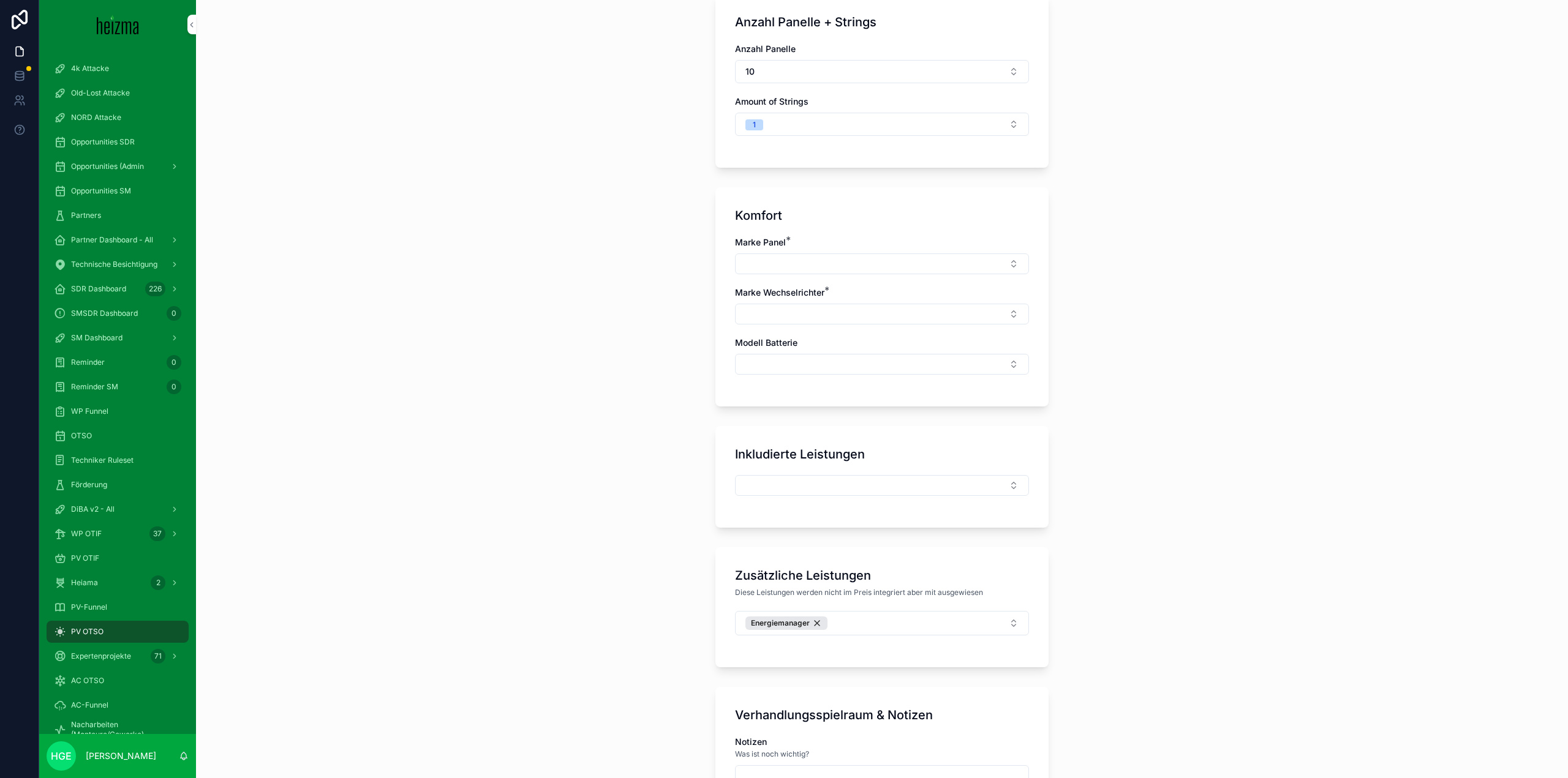
click at [807, 253] on div "Marke Panel *" at bounding box center [882, 255] width 294 height 38
click at [811, 265] on button "Select Button" at bounding box center [882, 264] width 294 height 21
click at [853, 309] on div "Trina Solar" at bounding box center [878, 312] width 170 height 20
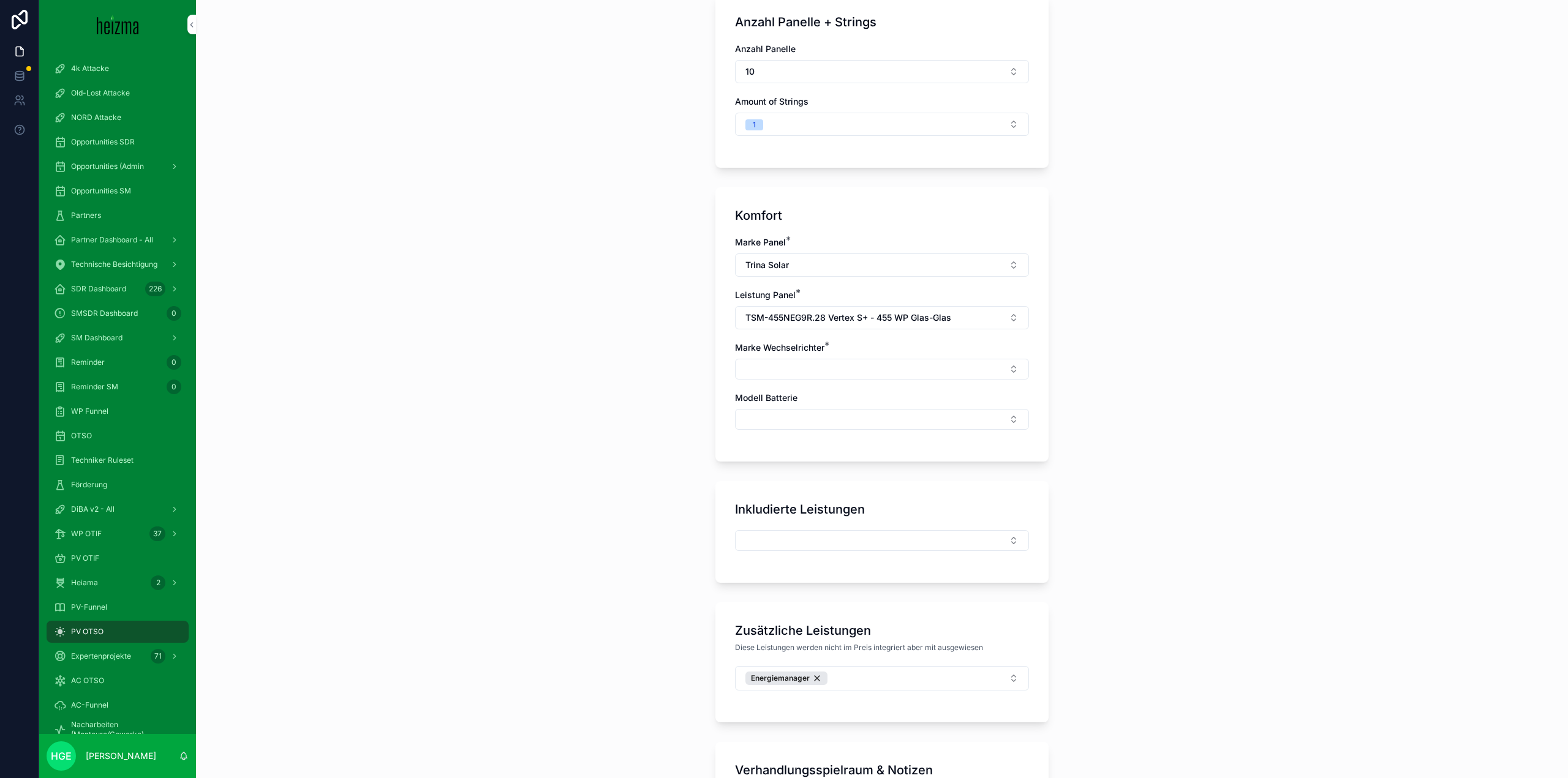
click at [882, 326] on button "TSM-455NEG9R.28 Vertex S+ - 455 WP Glas-Glas" at bounding box center [882, 317] width 294 height 23
click at [882, 431] on span "TSM-455NEG9R.28 Vertex S+ - PREFA Spezial" at bounding box center [871, 424] width 146 height 24
click at [1290, 516] on div "**********" at bounding box center [882, 389] width 1372 height 778
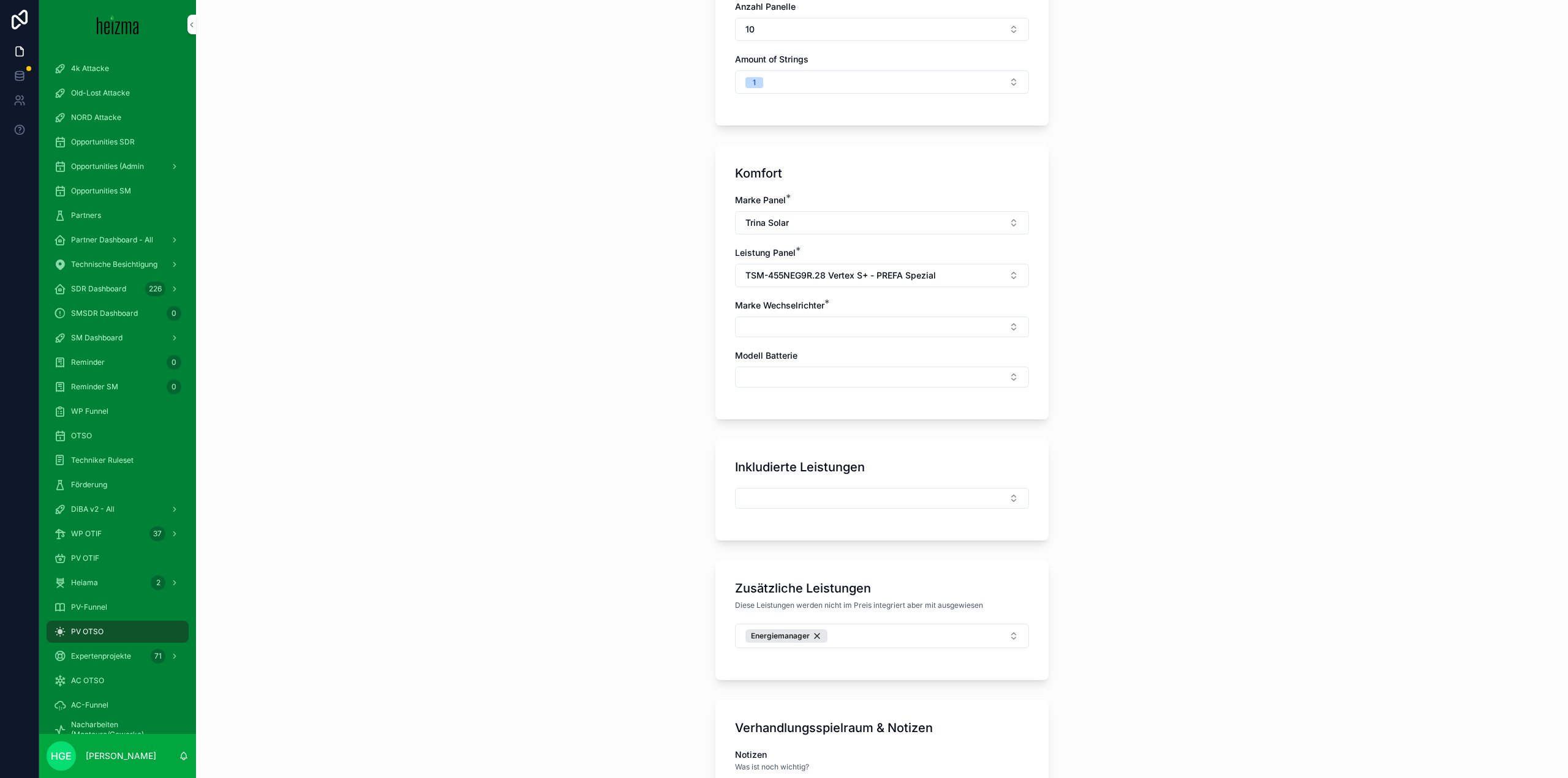
scroll to position [429, 0]
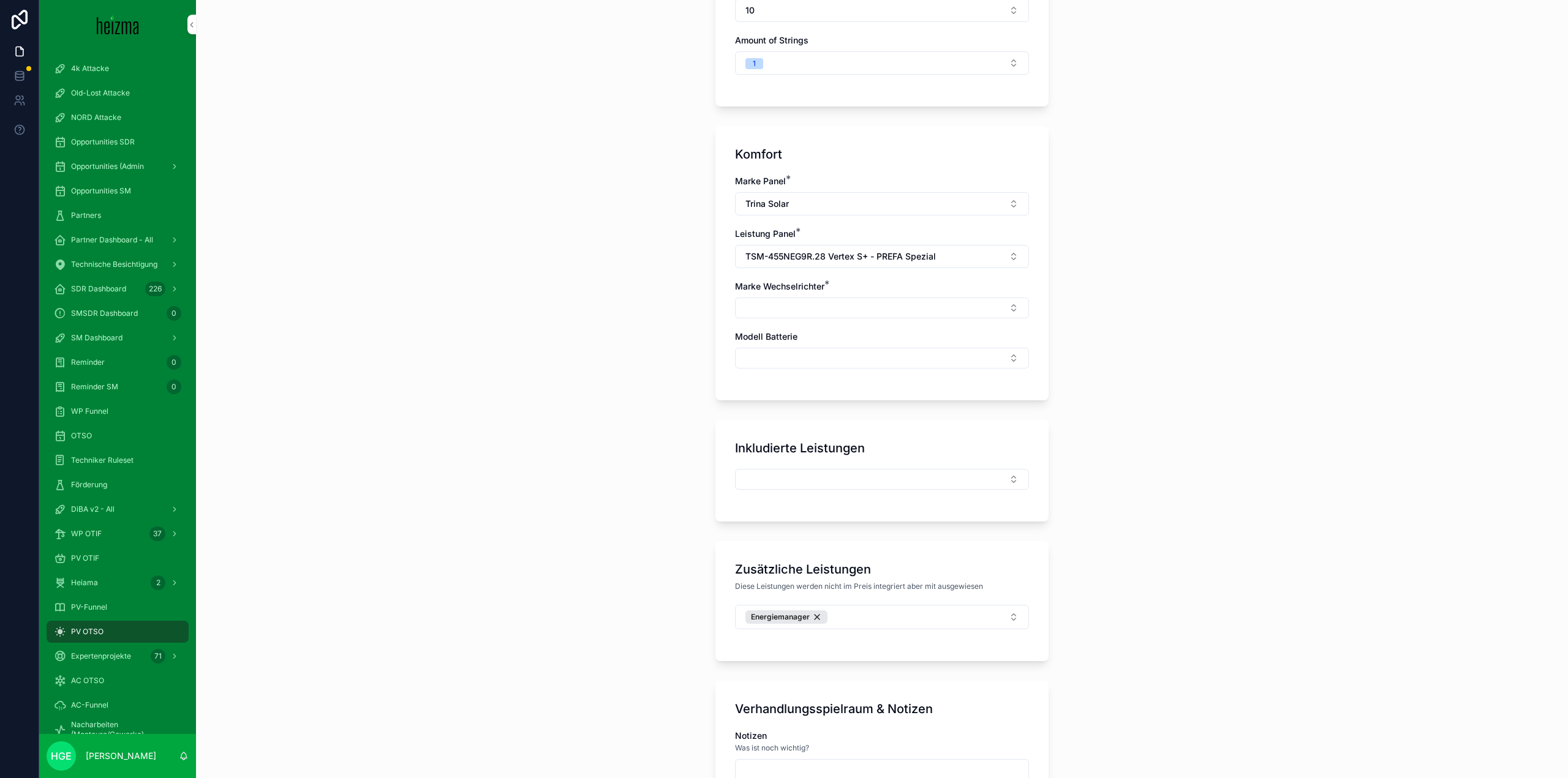
click at [950, 258] on button "TSM-455NEG9R.28 Vertex S+ - PREFA Spezial" at bounding box center [882, 256] width 294 height 23
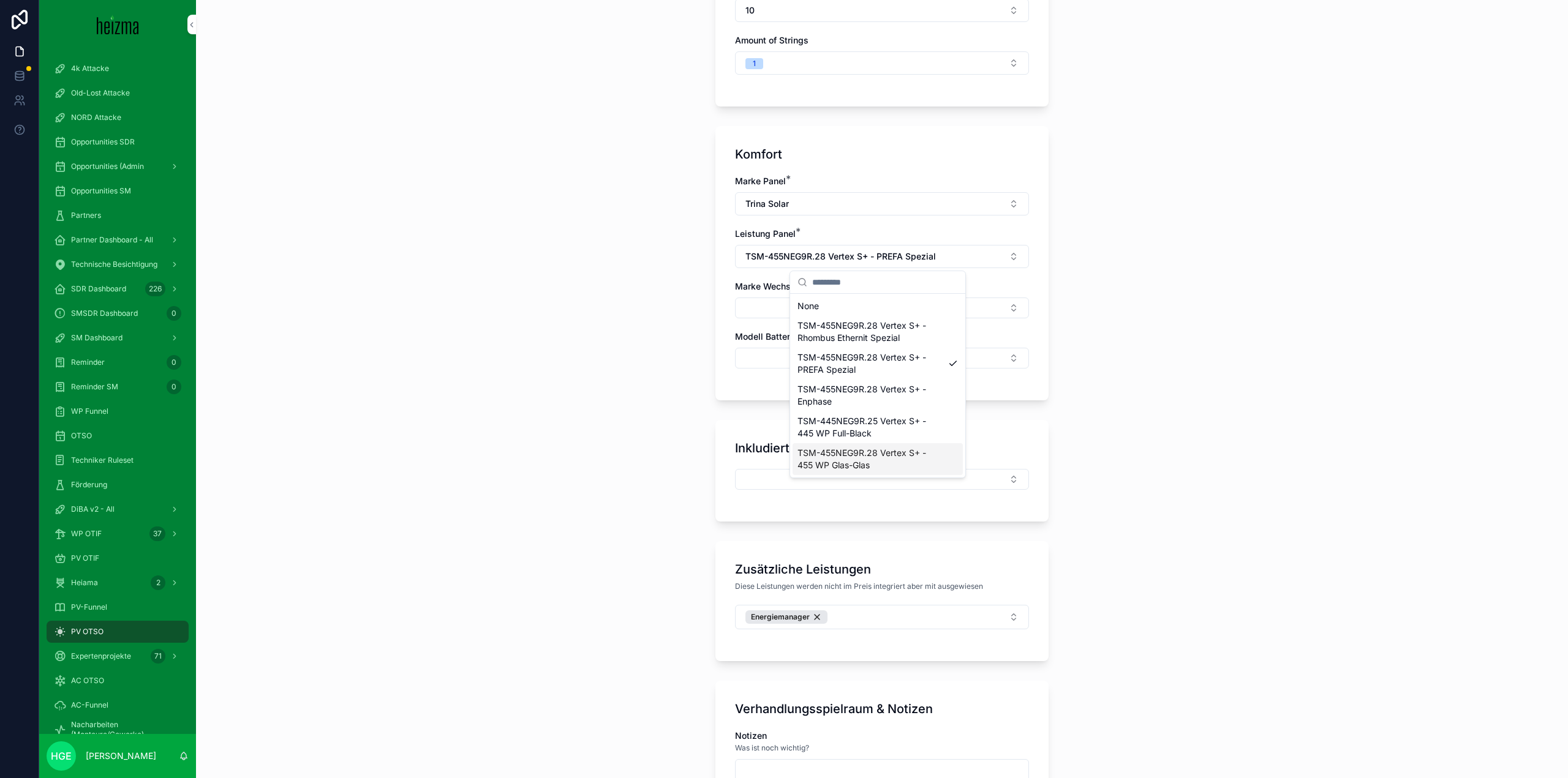
click at [911, 460] on span "TSM-455NEG9R.28 Vertex S+ - 455 WP Glas-Glas" at bounding box center [871, 459] width 146 height 24
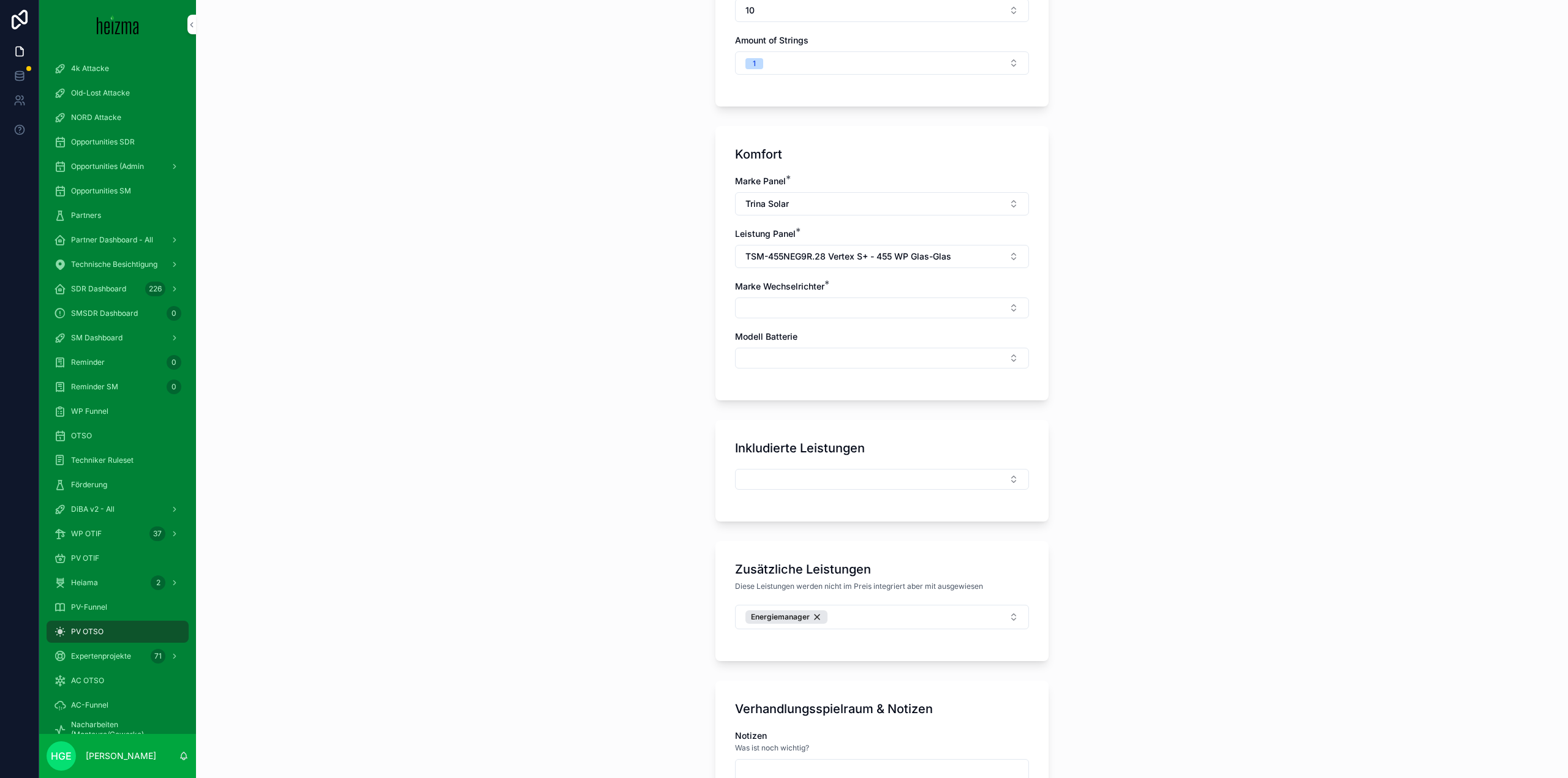
click at [910, 299] on button "Select Button" at bounding box center [882, 308] width 294 height 21
click at [865, 412] on div "Fronius" at bounding box center [878, 415] width 170 height 20
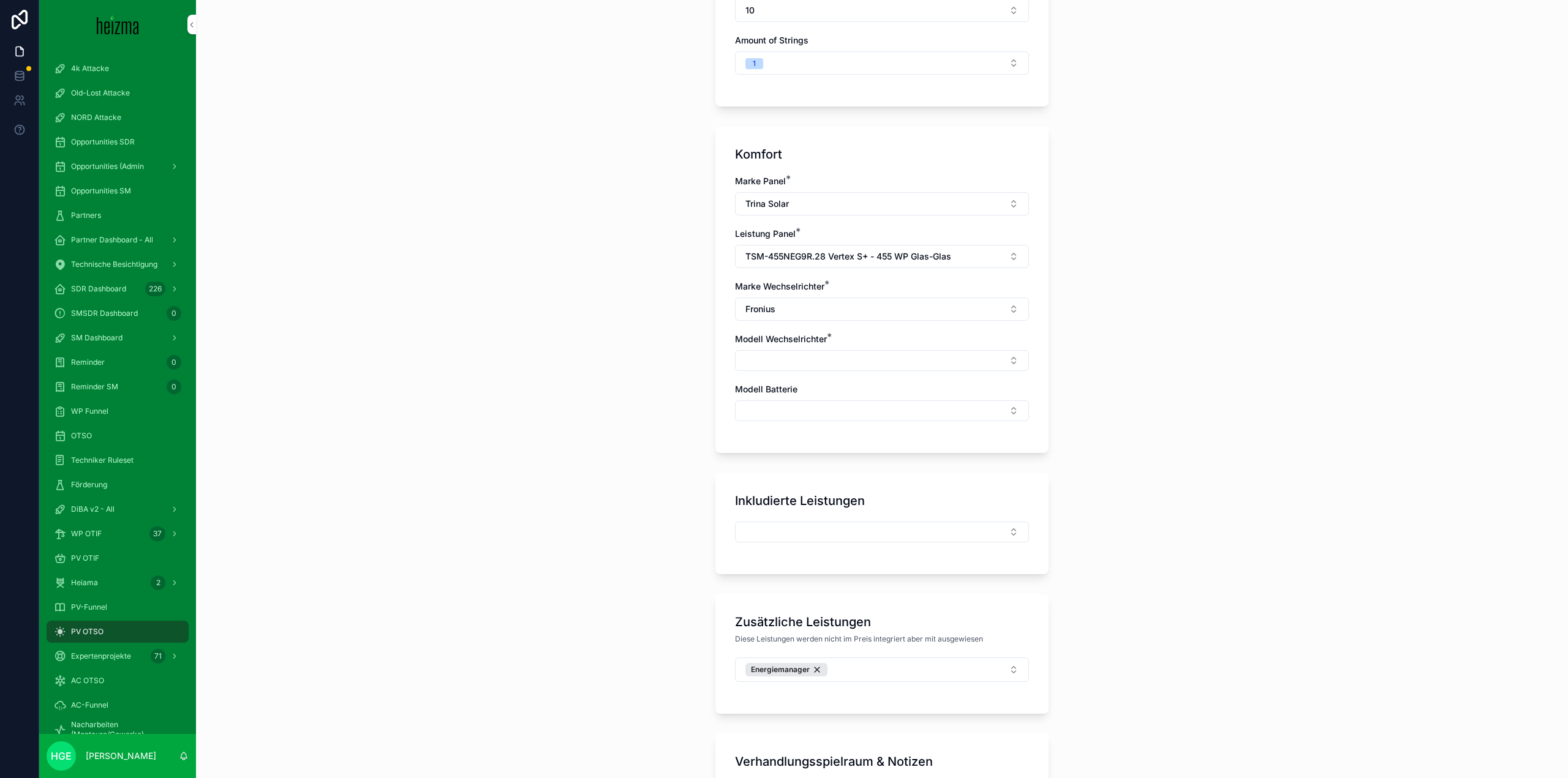
click at [840, 365] on button "Select Button" at bounding box center [882, 361] width 294 height 21
click at [882, 462] on span "Symo GEN24 6.0 plus Hybrid-Wechselrichter" at bounding box center [871, 466] width 146 height 24
click at [823, 407] on button "Select Button" at bounding box center [882, 414] width 294 height 21
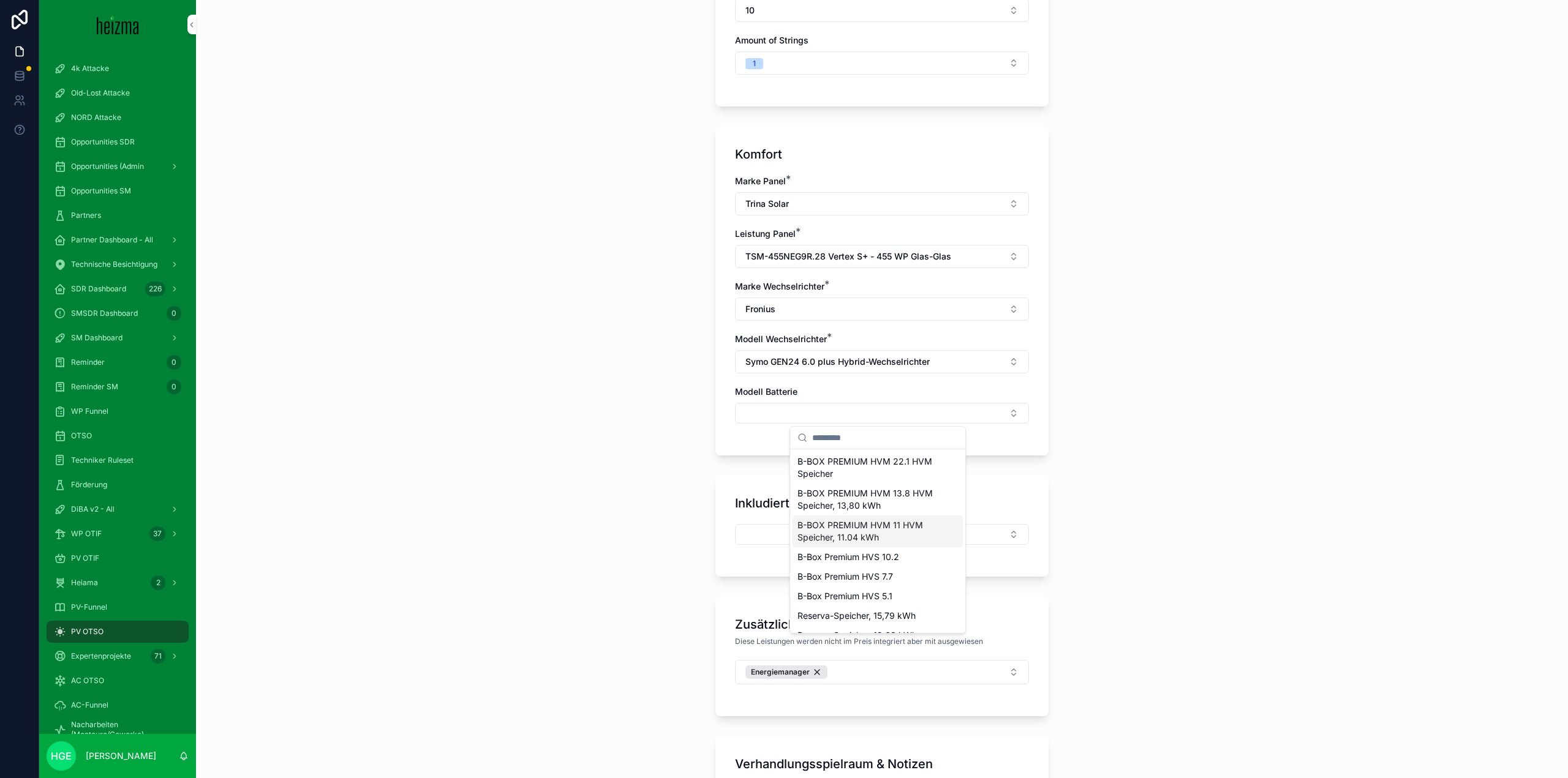
click at [892, 528] on span "B-BOX PREMIUM HVM 11 HVM Speicher, 11.04 kWh" at bounding box center [871, 531] width 146 height 24
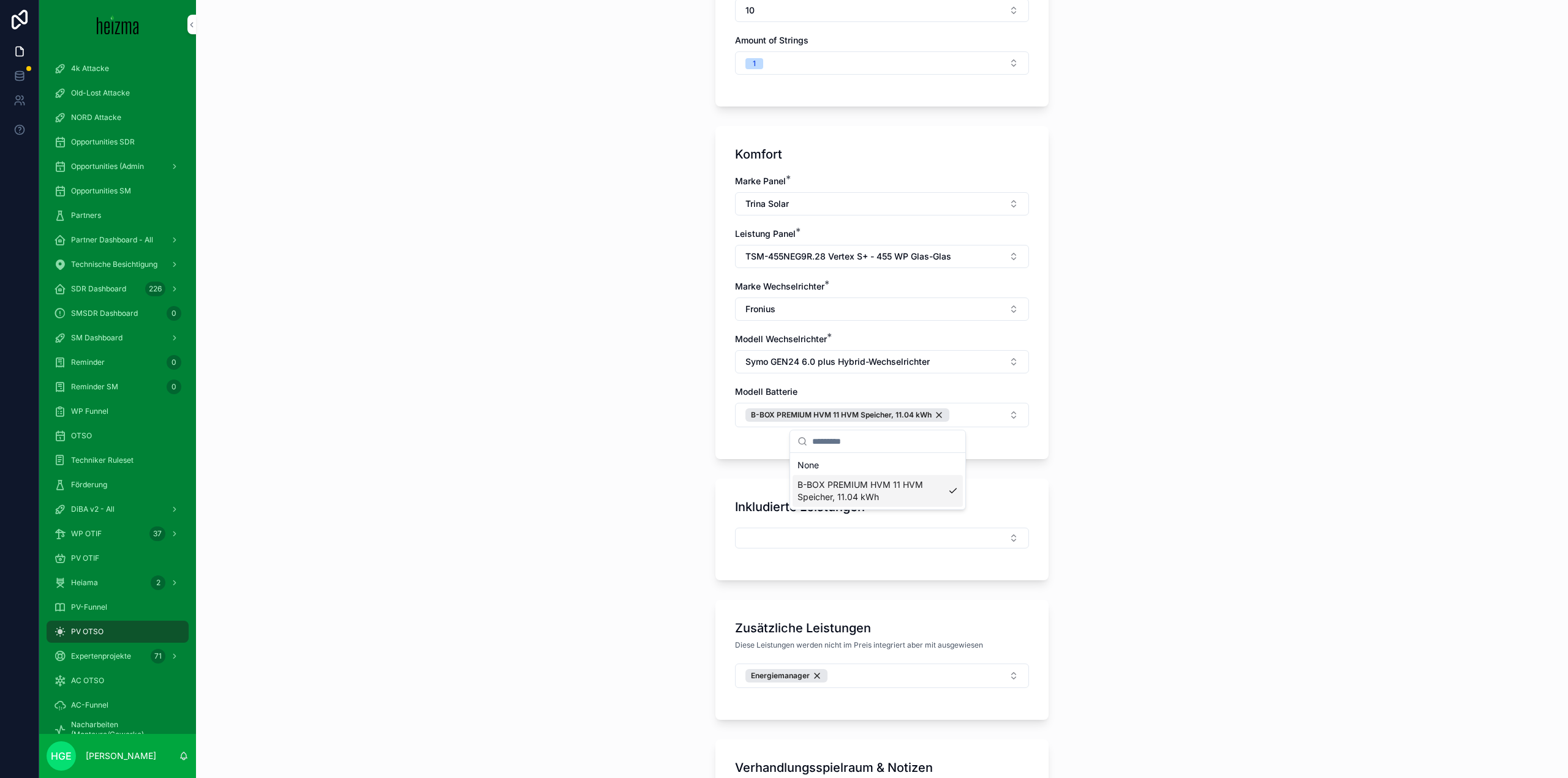
click at [517, 527] on div "**********" at bounding box center [882, 389] width 1372 height 778
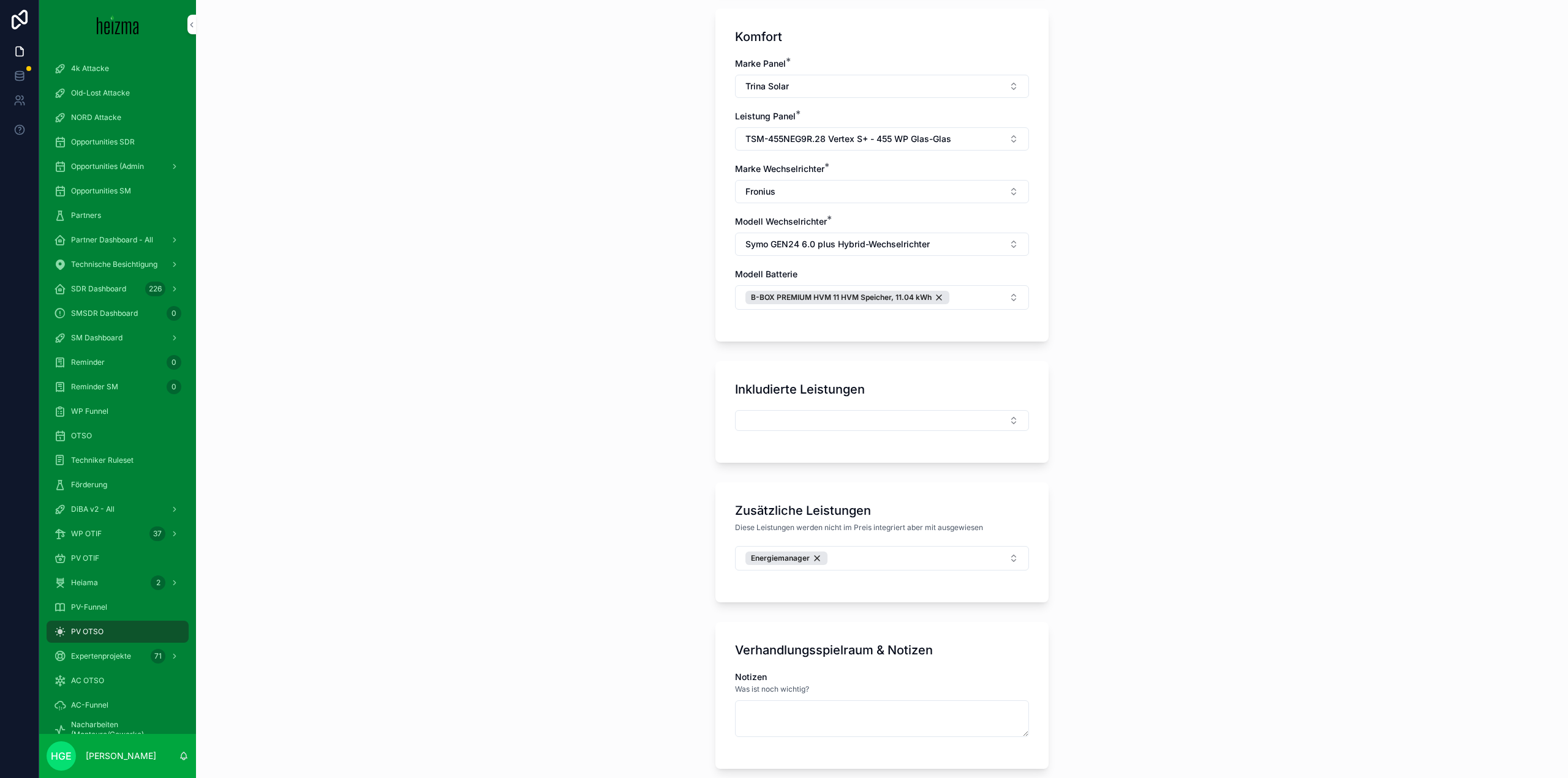
scroll to position [551, 0]
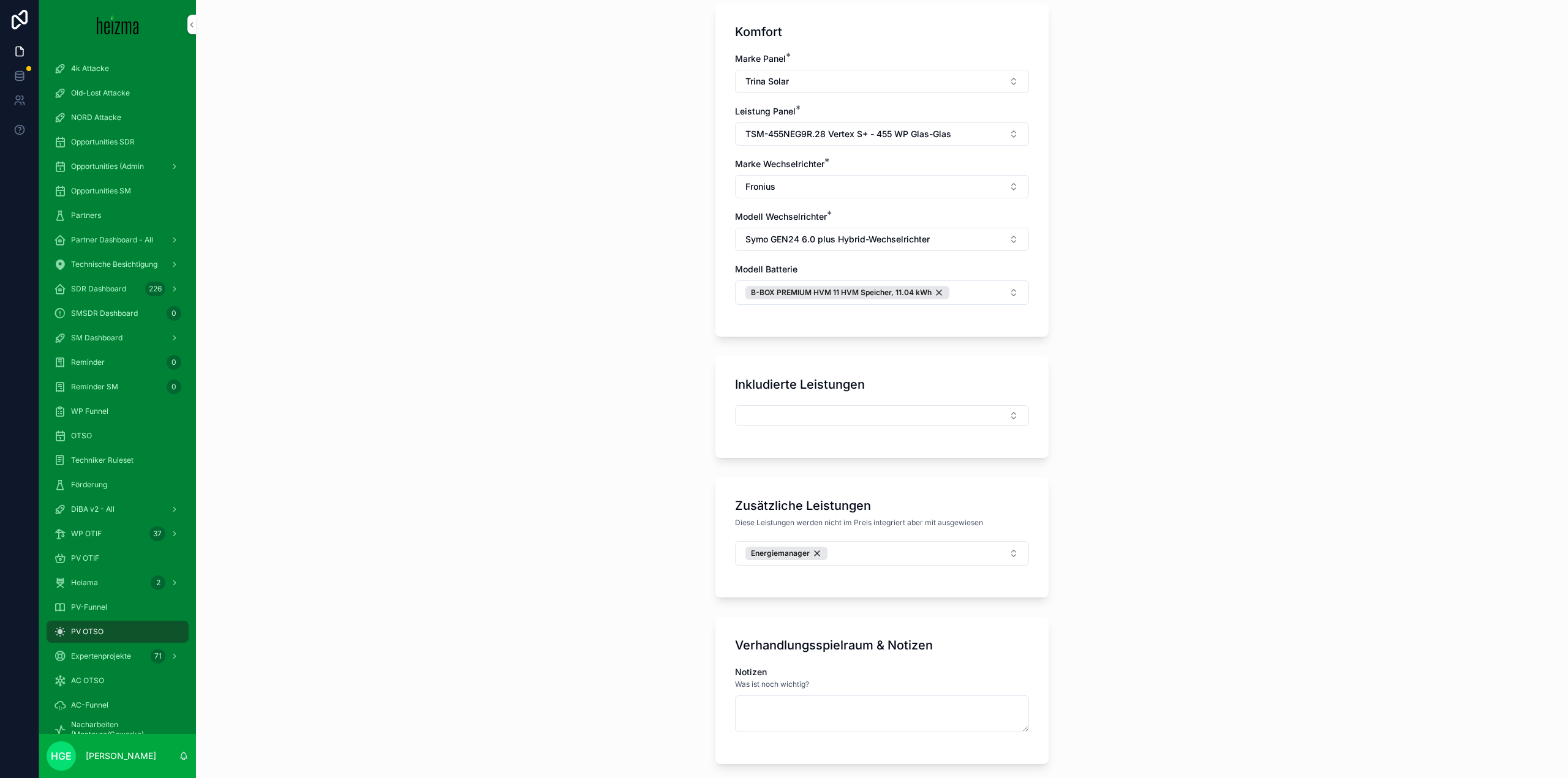
click at [786, 412] on button "Select Button" at bounding box center [882, 416] width 294 height 21
click at [596, 441] on div "**********" at bounding box center [882, 389] width 1372 height 778
click at [861, 544] on button "Energiemanager" at bounding box center [882, 553] width 294 height 24
click at [866, 704] on span "Notstrom Fronius" at bounding box center [832, 702] width 68 height 12
click at [1113, 713] on div "**********" at bounding box center [882, 389] width 1372 height 778
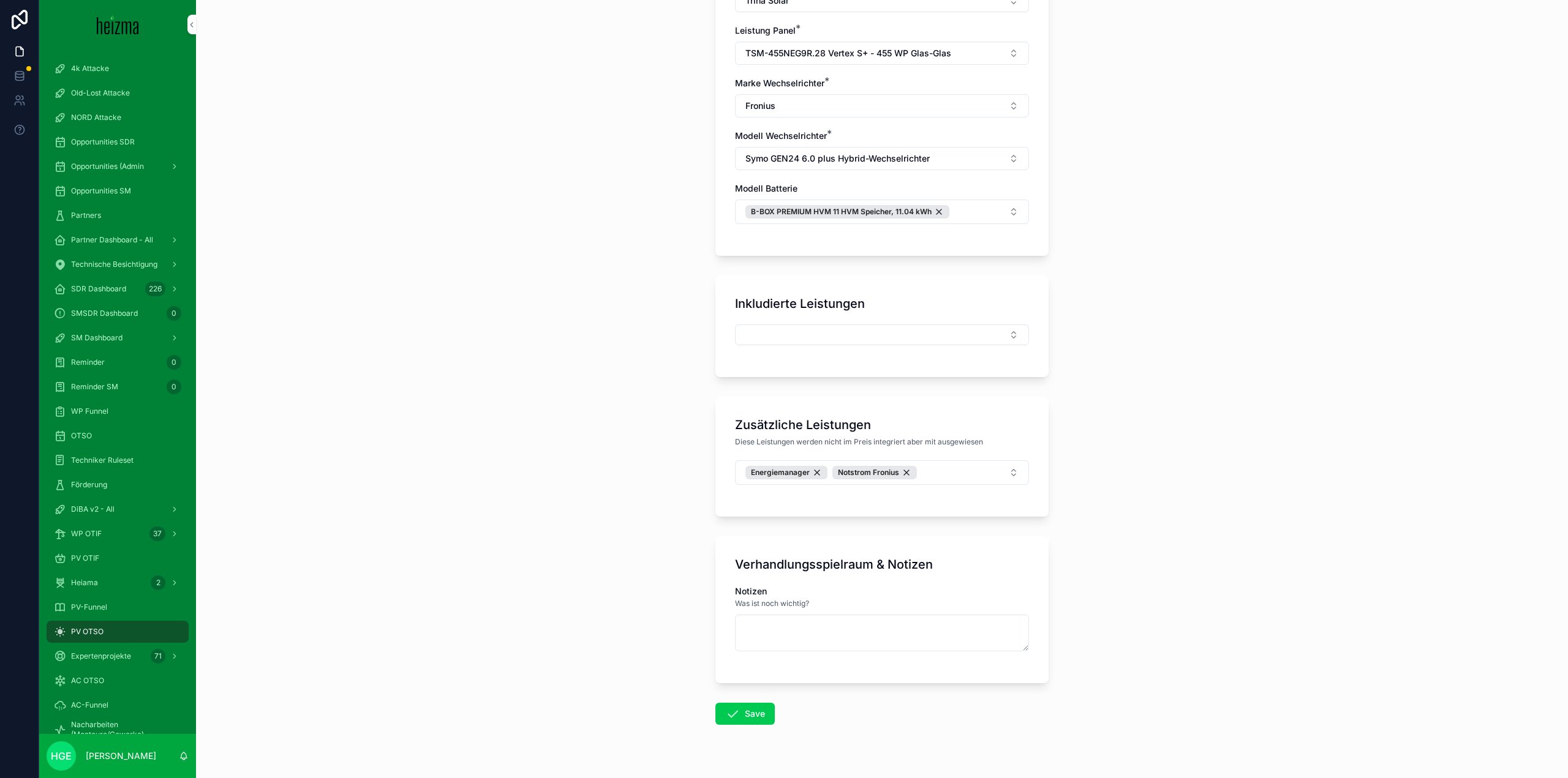
scroll to position [657, 0]
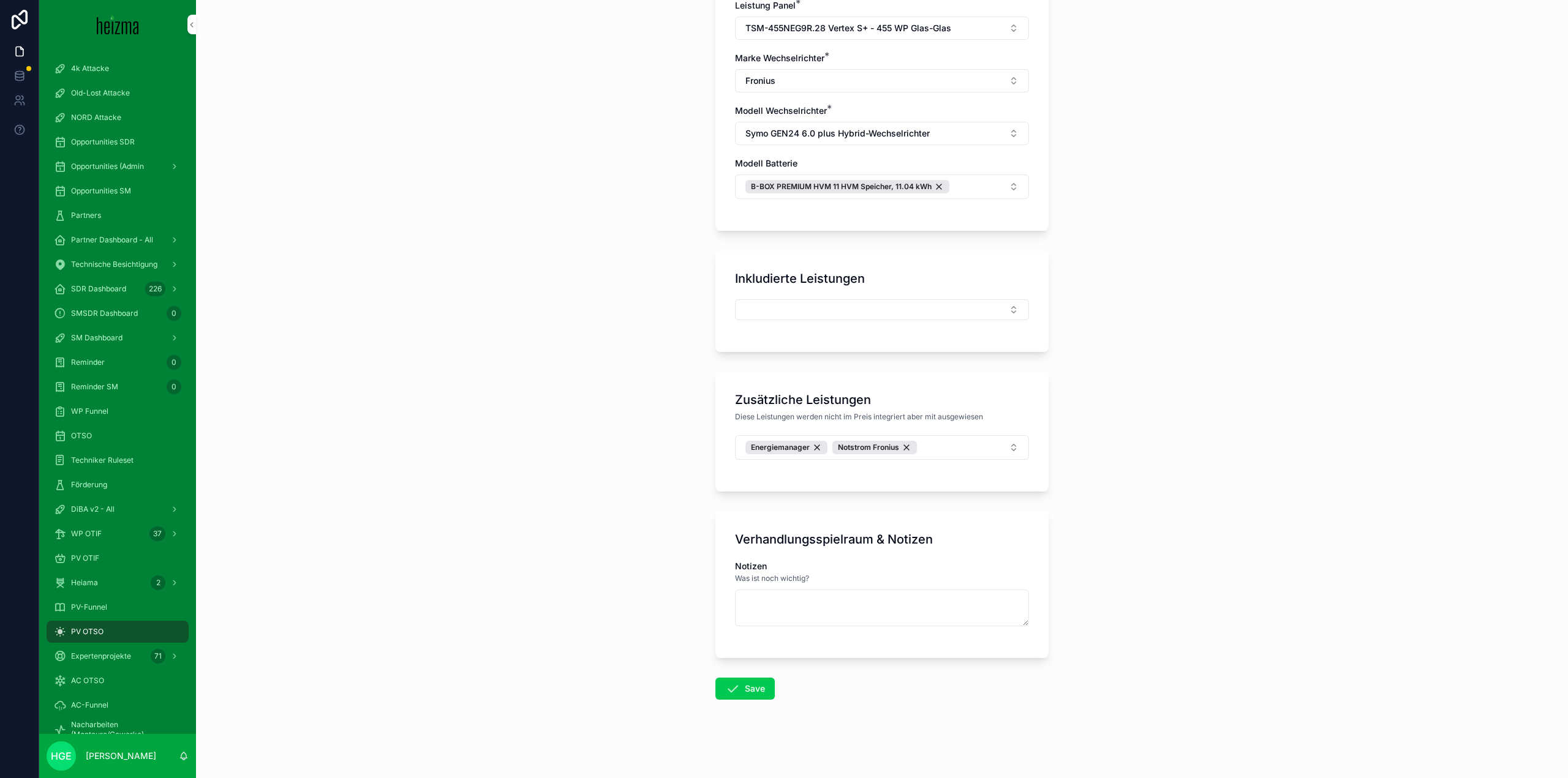
click at [759, 693] on button "Save" at bounding box center [745, 689] width 59 height 22
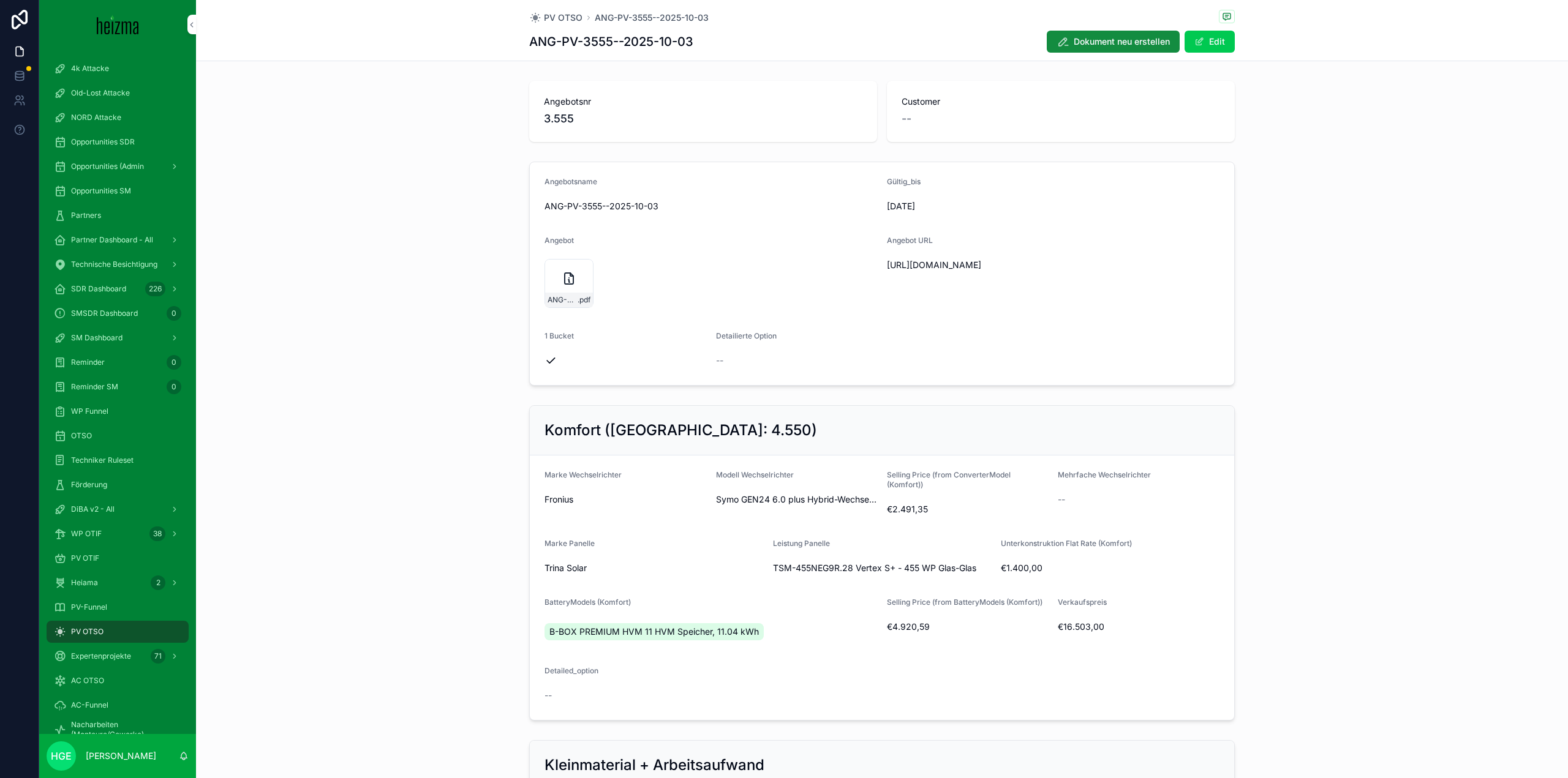
drag, startPoint x: 553, startPoint y: 280, endPoint x: 1024, endPoint y: 348, distance: 475.9
click at [553, 280] on div "ANG-PV-3555--2025-10-03 .pdf" at bounding box center [569, 283] width 49 height 49
